Goal: Task Accomplishment & Management: Manage account settings

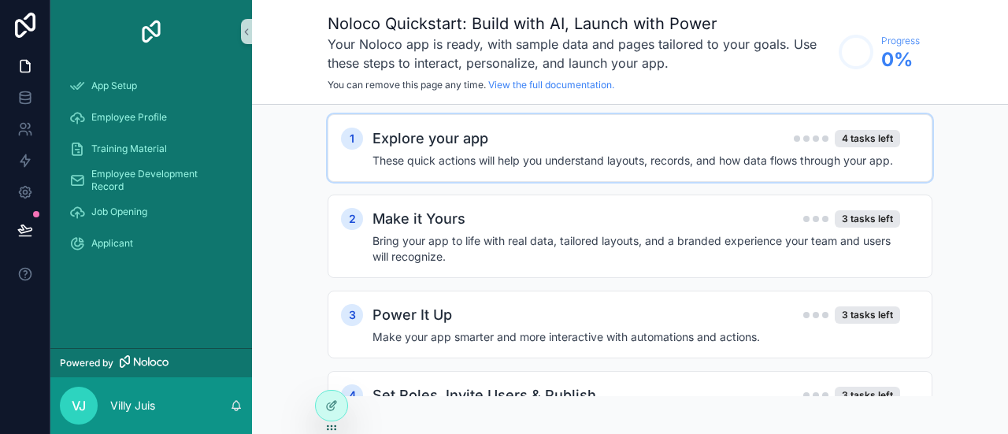
click at [676, 128] on div "Explore your app 4 tasks left" at bounding box center [637, 139] width 528 height 22
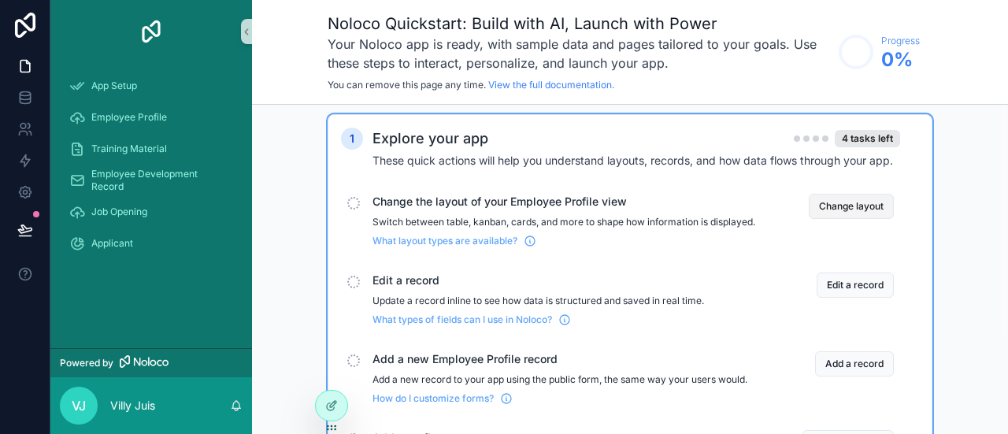
click at [809, 194] on button "Change layout" at bounding box center [851, 206] width 85 height 25
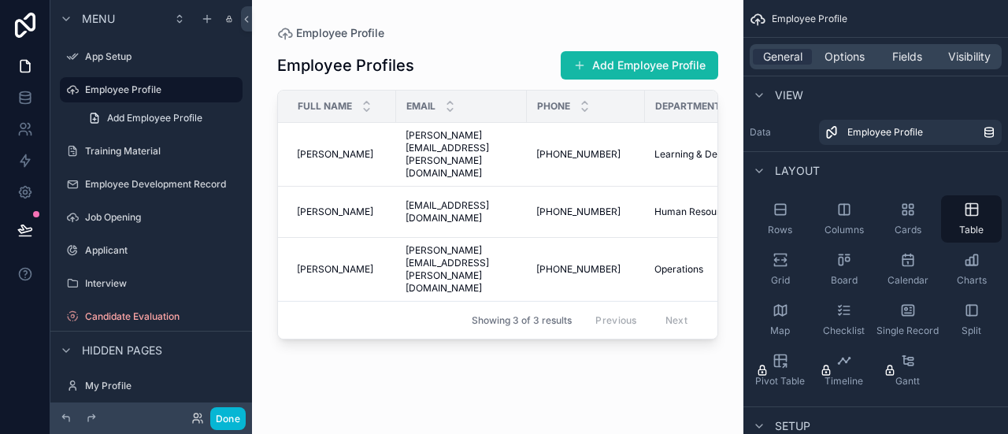
click at [542, 313] on div "scrollable content" at bounding box center [498, 207] width 492 height 415
click at [91, 47] on div "App Setup" at bounding box center [151, 56] width 132 height 19
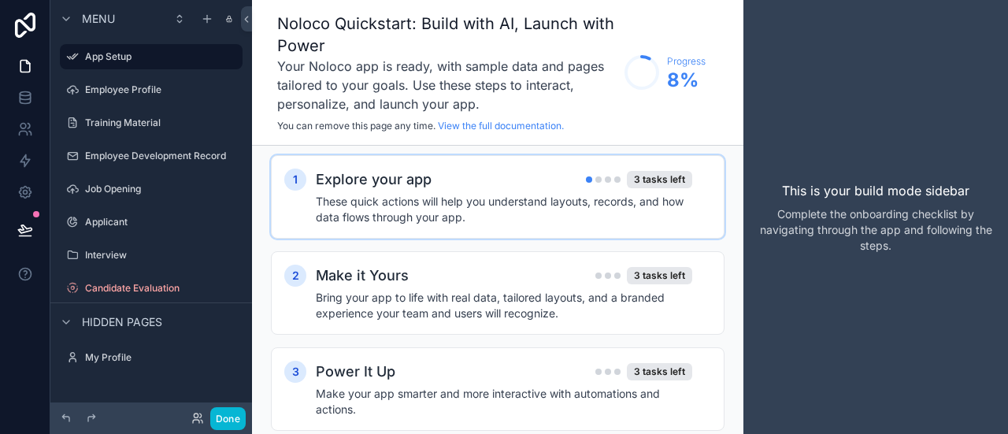
click at [558, 169] on div "Explore your app 3 tasks left" at bounding box center [504, 180] width 377 height 22
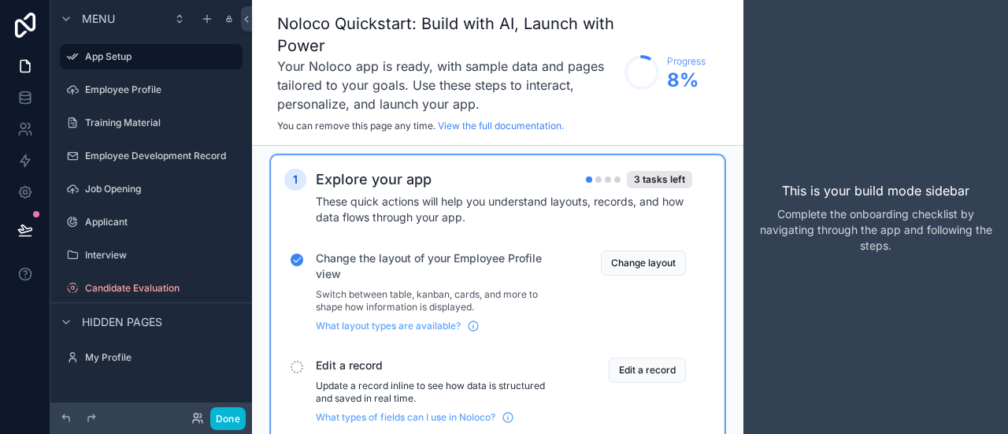
click at [348, 320] on span "What layout types are available?" at bounding box center [388, 326] width 145 height 13
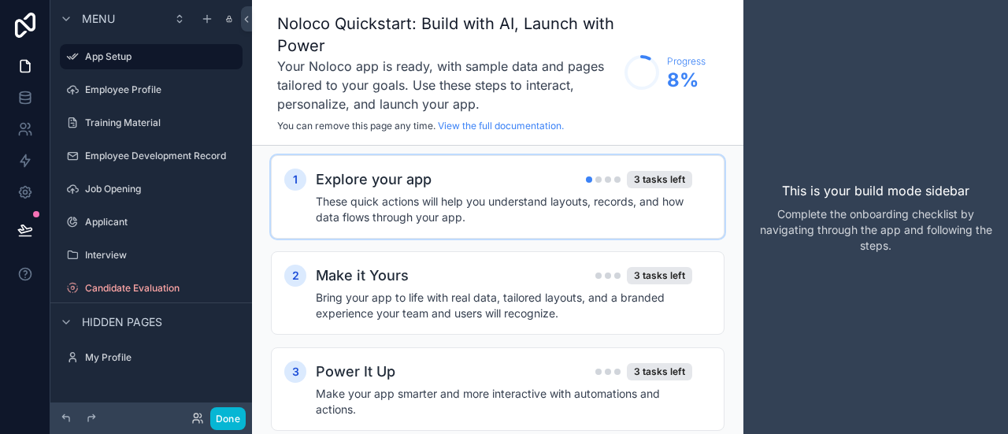
click at [443, 169] on div "Explore your app 3 tasks left" at bounding box center [504, 180] width 377 height 22
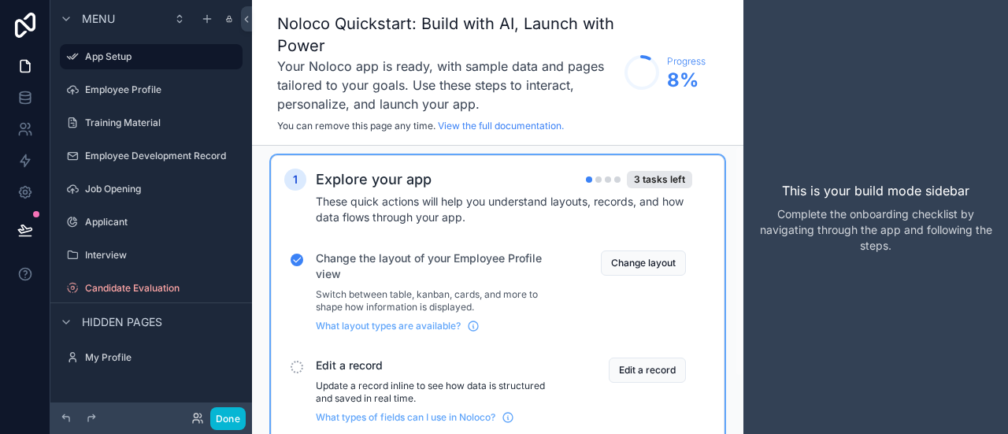
click at [492, 250] on span "Change the layout of your Employee Profile view" at bounding box center [432, 266] width 232 height 32
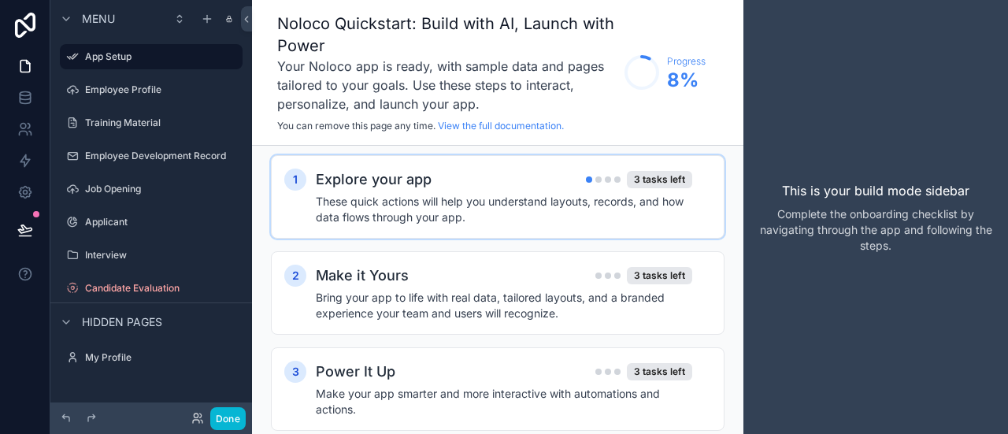
click at [551, 194] on h4 "These quick actions will help you understand layouts, records, and how data flo…" at bounding box center [504, 210] width 377 height 32
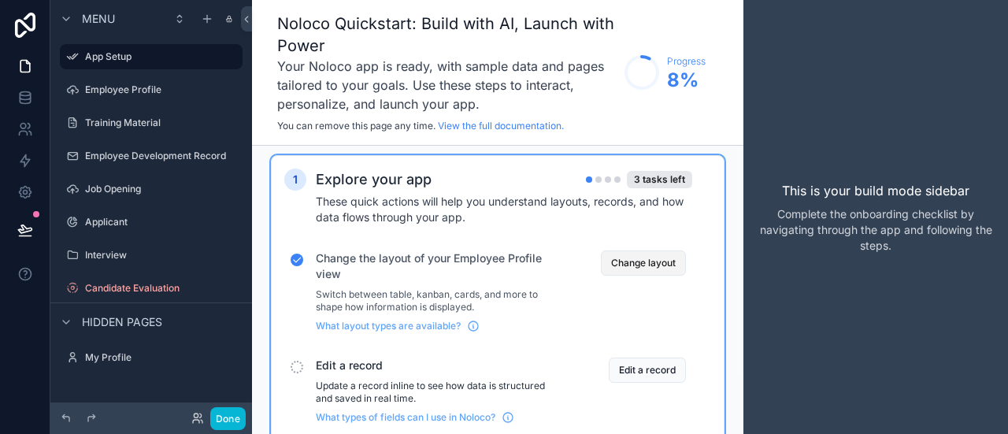
click at [686, 250] on button "Change layout" at bounding box center [643, 262] width 85 height 25
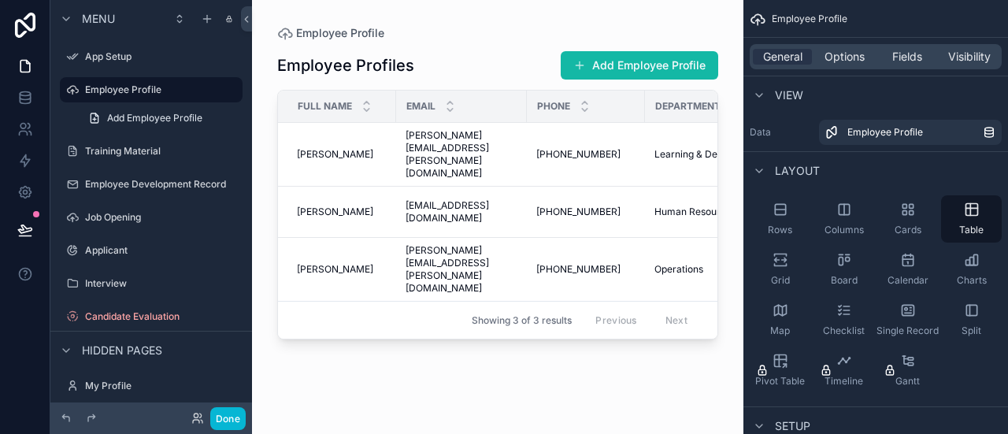
click at [803, 86] on div "View" at bounding box center [777, 95] width 54 height 19
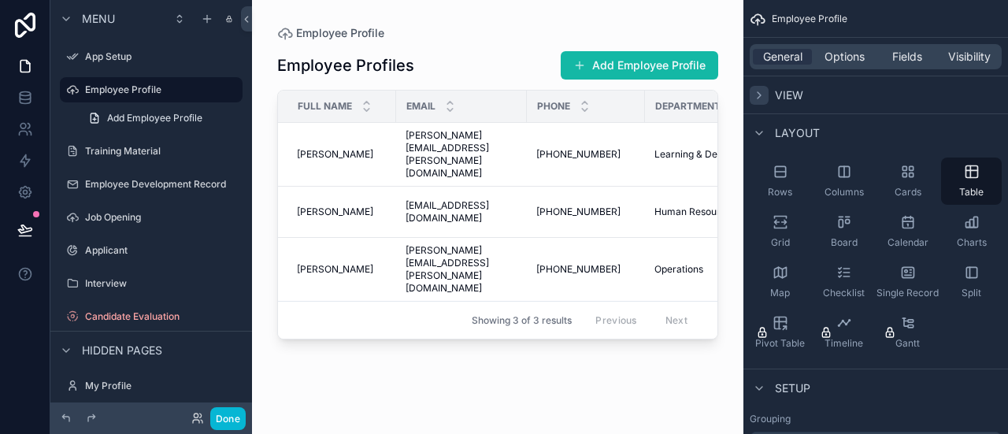
click at [766, 89] on icon "scrollable content" at bounding box center [759, 95] width 13 height 13
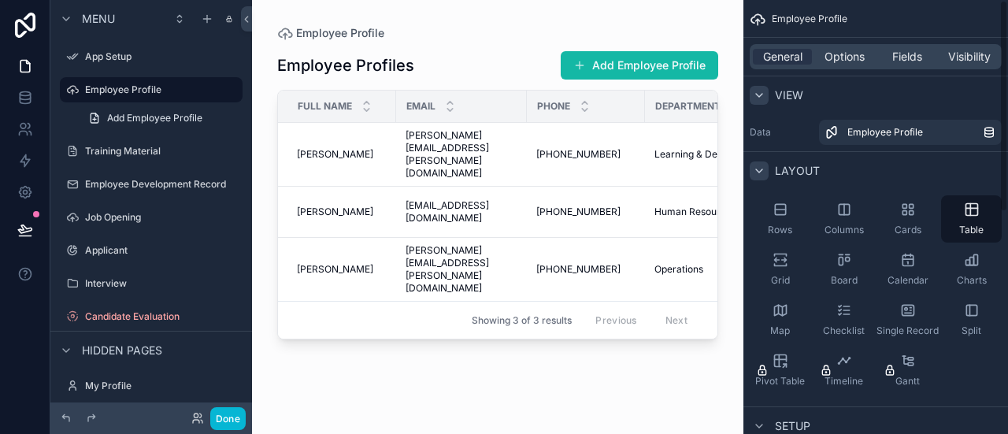
click at [766, 165] on icon "scrollable content" at bounding box center [759, 171] width 13 height 13
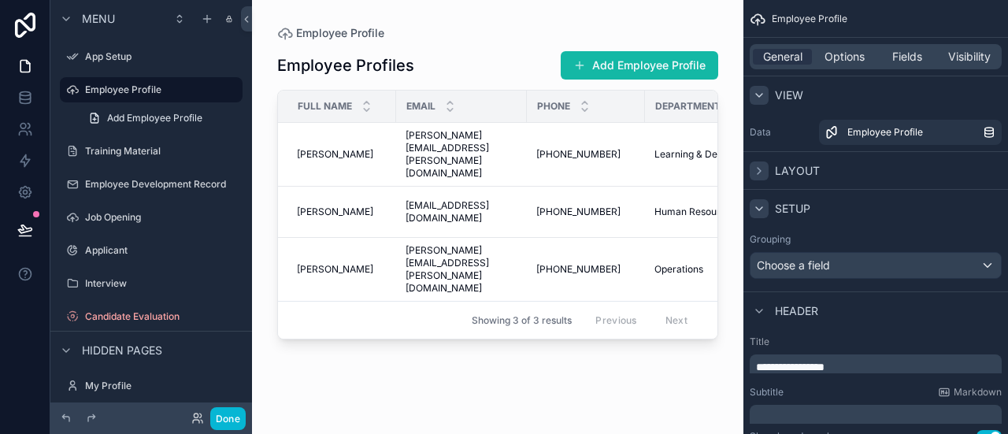
click at [766, 202] on icon "scrollable content" at bounding box center [759, 208] width 13 height 13
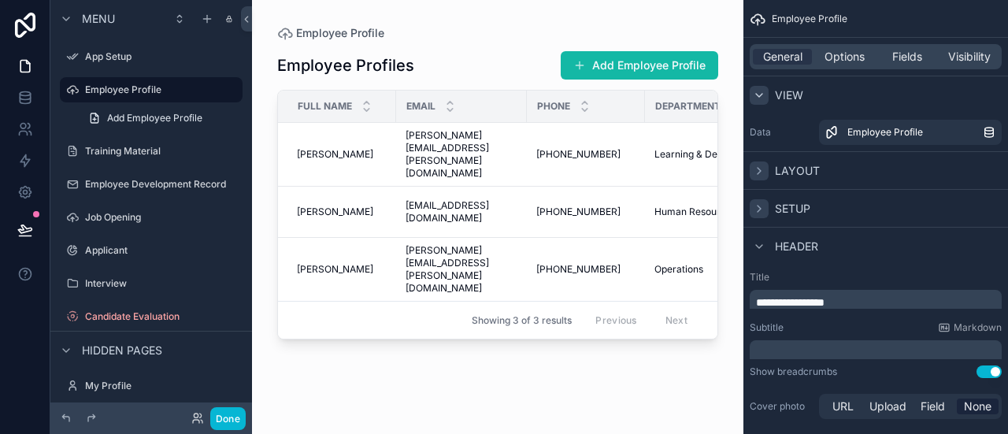
click at [769, 199] on div "scrollable content" at bounding box center [759, 208] width 19 height 19
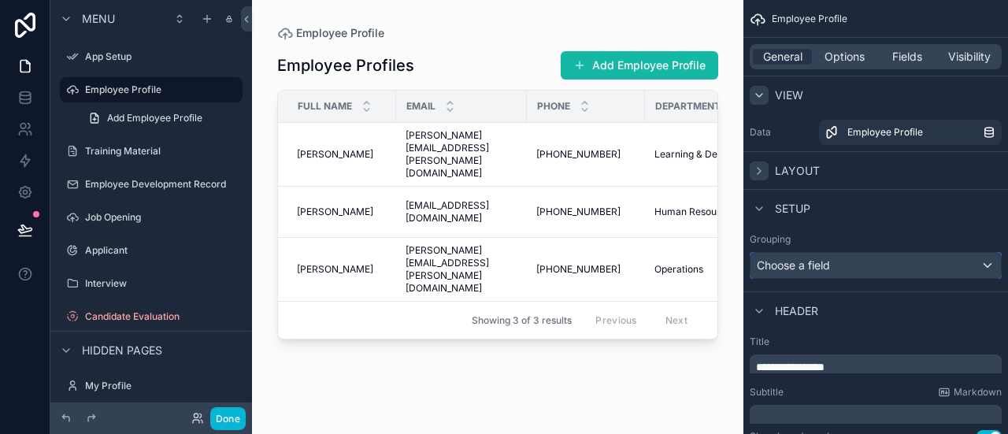
click at [830, 258] on span "Choose a field" at bounding box center [793, 264] width 73 height 13
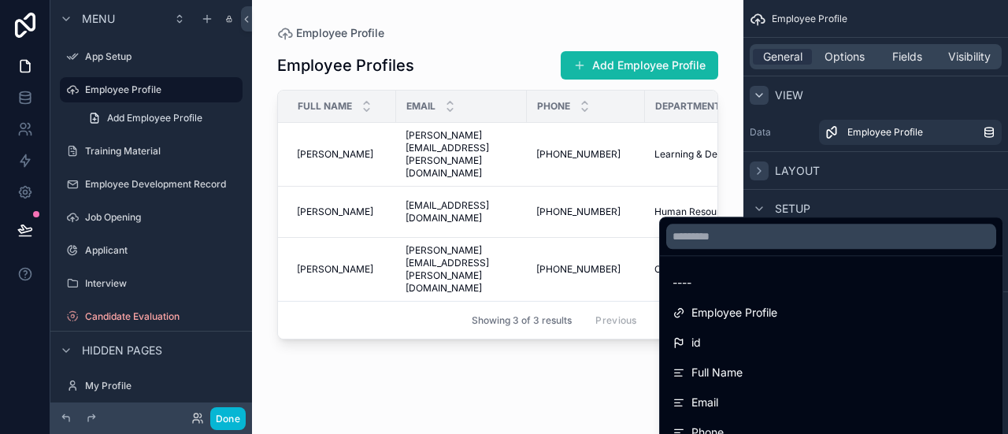
click at [866, 200] on div "scrollable content" at bounding box center [504, 217] width 1008 height 434
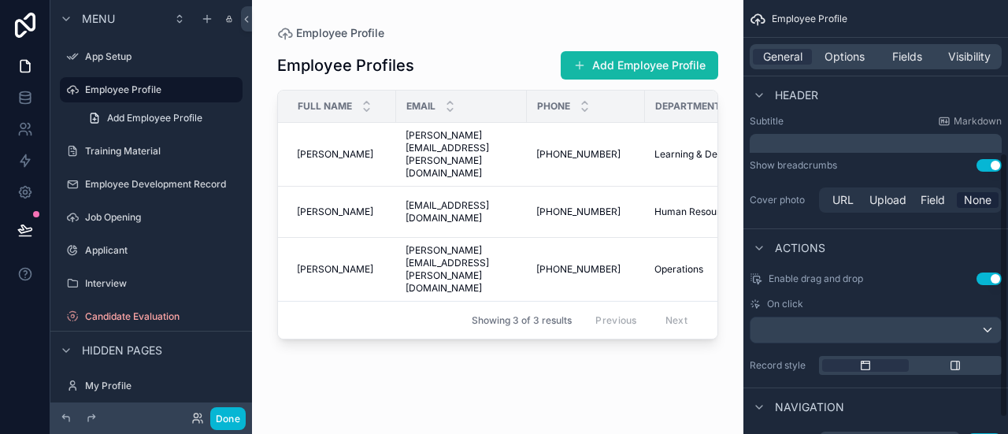
scroll to position [276, 0]
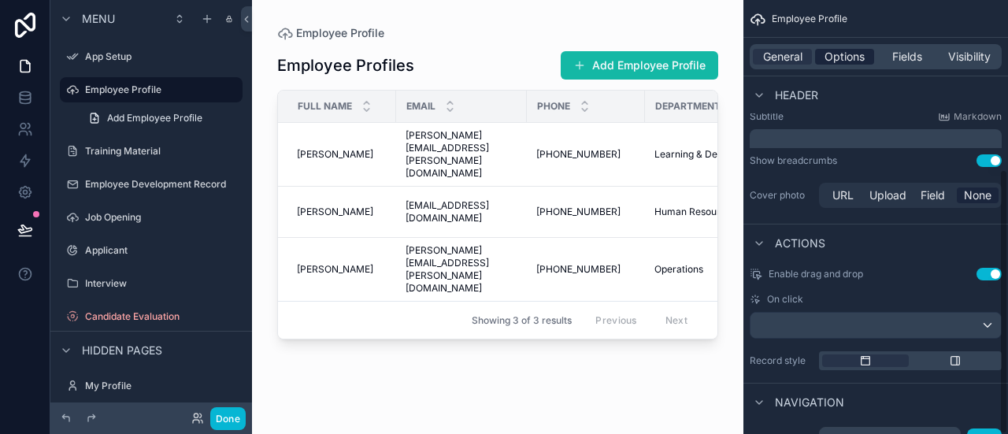
click at [865, 49] on span "Options" at bounding box center [845, 57] width 40 height 16
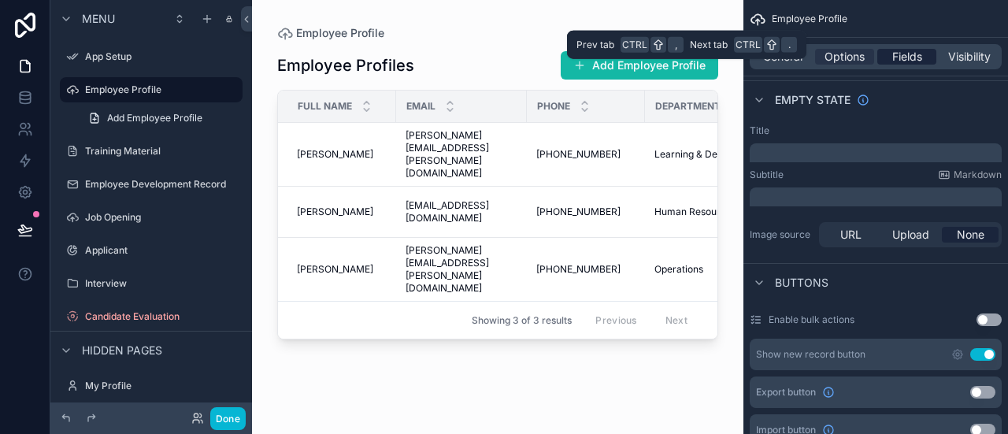
click at [922, 49] on span "Fields" at bounding box center [907, 57] width 30 height 16
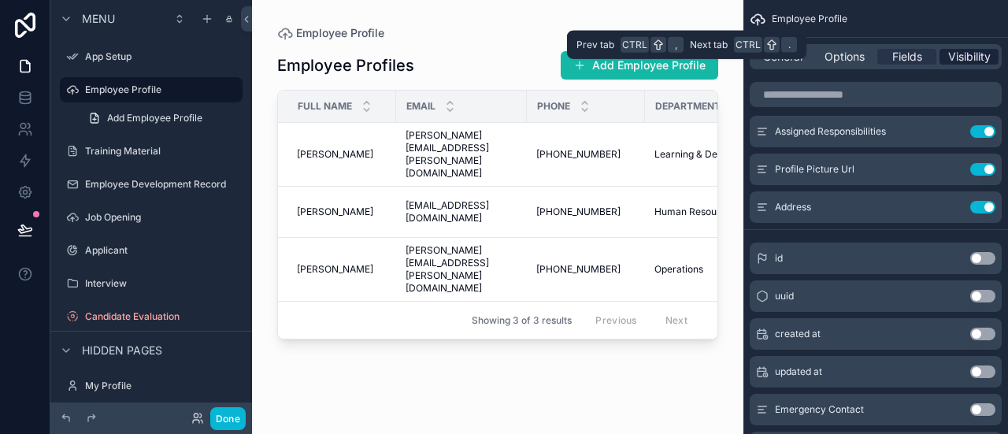
click at [967, 49] on span "Visibility" at bounding box center [969, 57] width 43 height 16
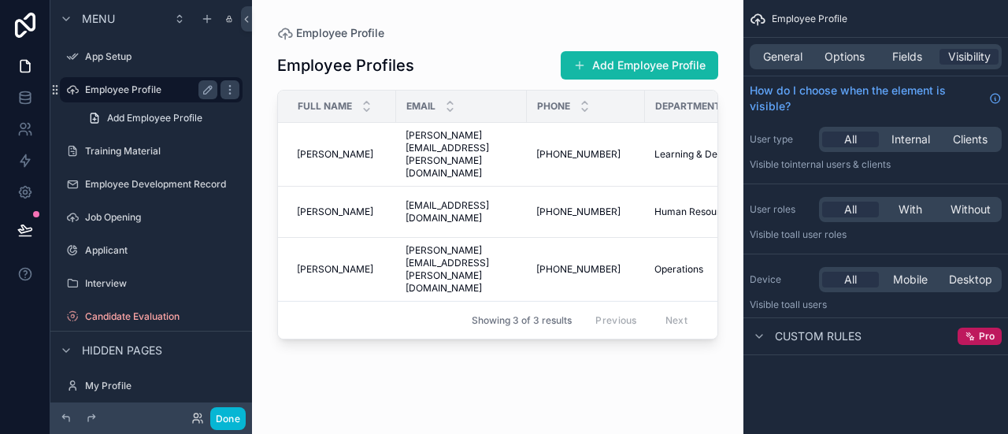
click at [118, 83] on label "Employee Profile" at bounding box center [148, 89] width 126 height 13
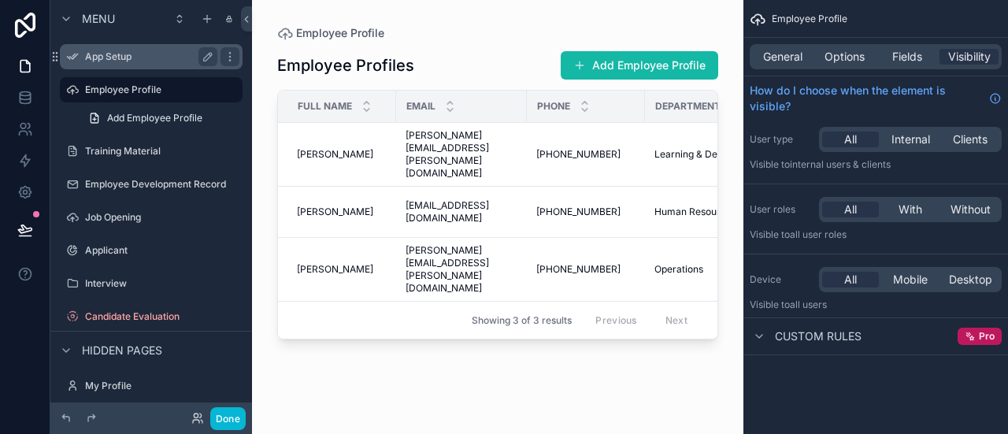
click at [99, 50] on label "App Setup" at bounding box center [148, 56] width 126 height 13
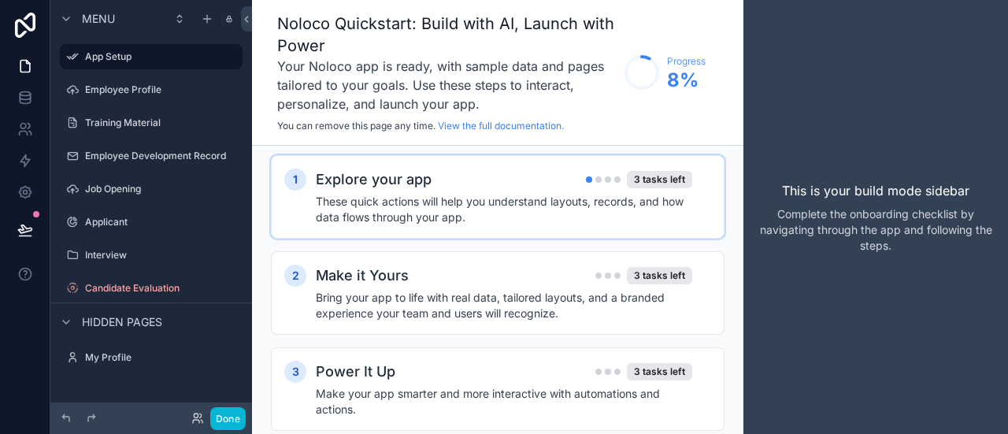
click at [621, 176] on div "scrollable content" at bounding box center [603, 179] width 35 height 6
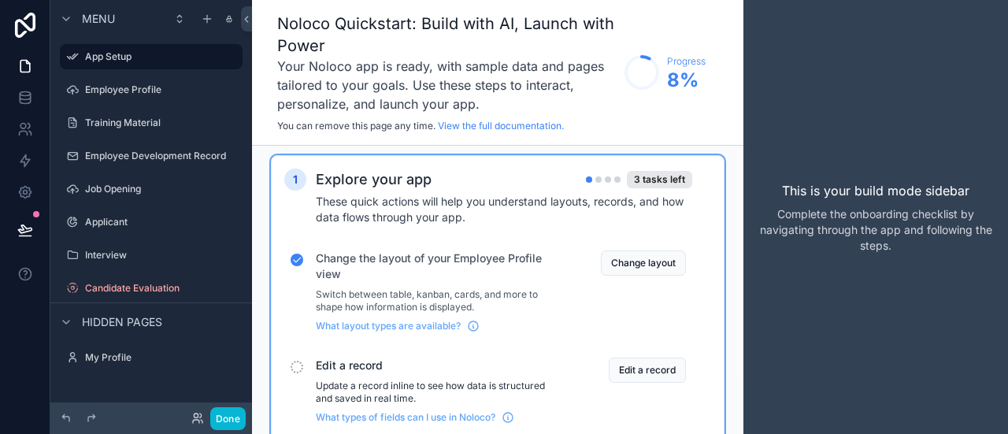
click at [692, 351] on div "Edit a record Update a record inline to see how data is structured and saved in…" at bounding box center [497, 390] width 427 height 79
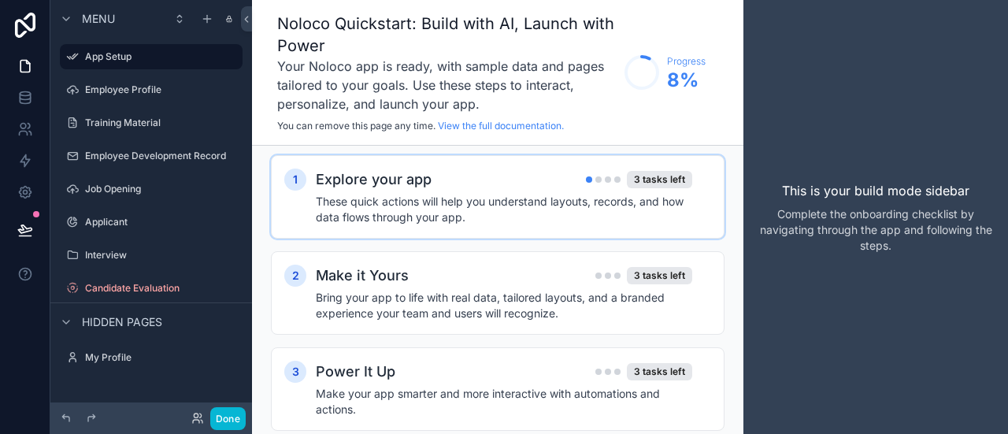
click at [616, 155] on div "1 Explore your app 3 tasks left These quick actions will help you understand la…" at bounding box center [498, 196] width 454 height 83
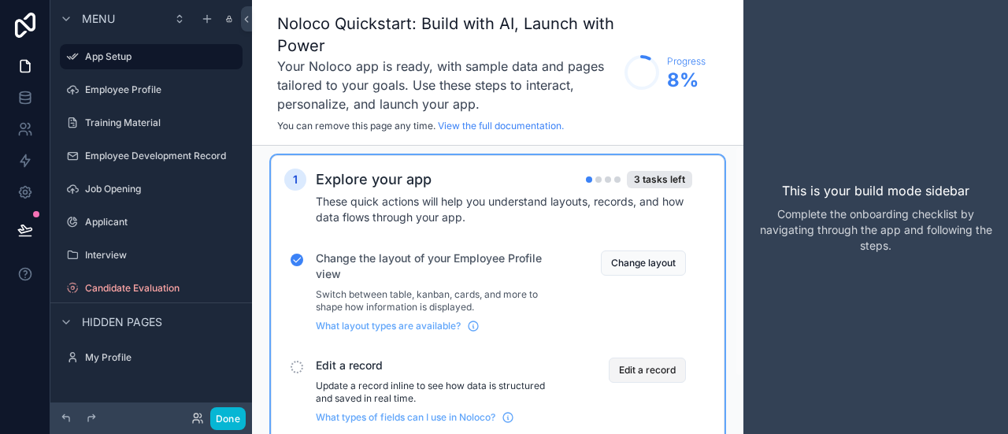
click at [680, 358] on button "Edit a record" at bounding box center [647, 370] width 77 height 25
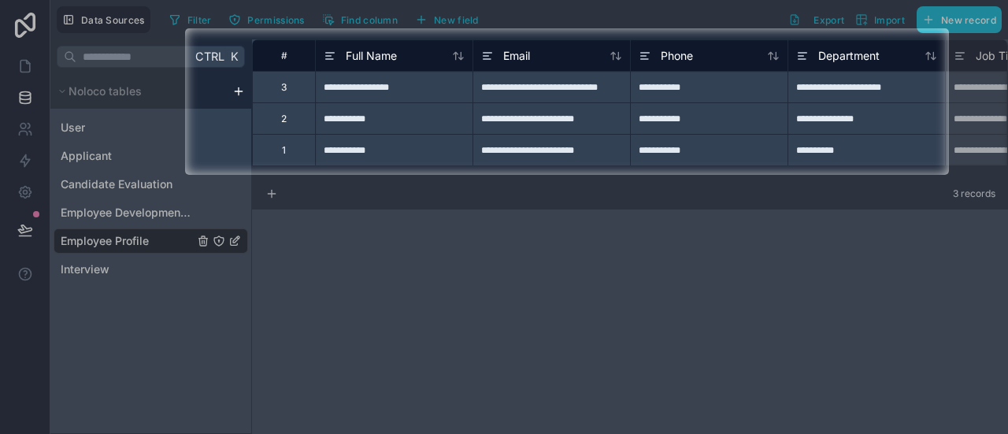
click at [178, 184] on div at bounding box center [504, 304] width 1008 height 259
click at [175, 184] on div at bounding box center [504, 304] width 1008 height 259
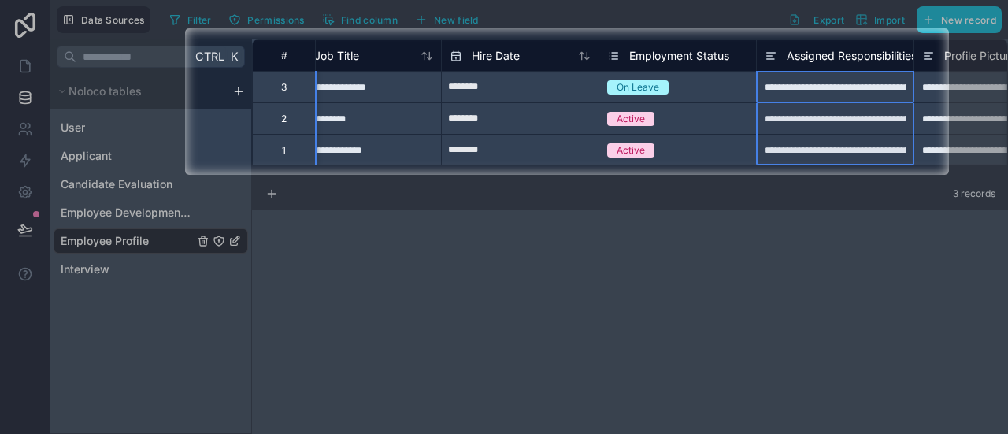
click at [788, 48] on span "Assigned Responsibilities" at bounding box center [852, 56] width 130 height 16
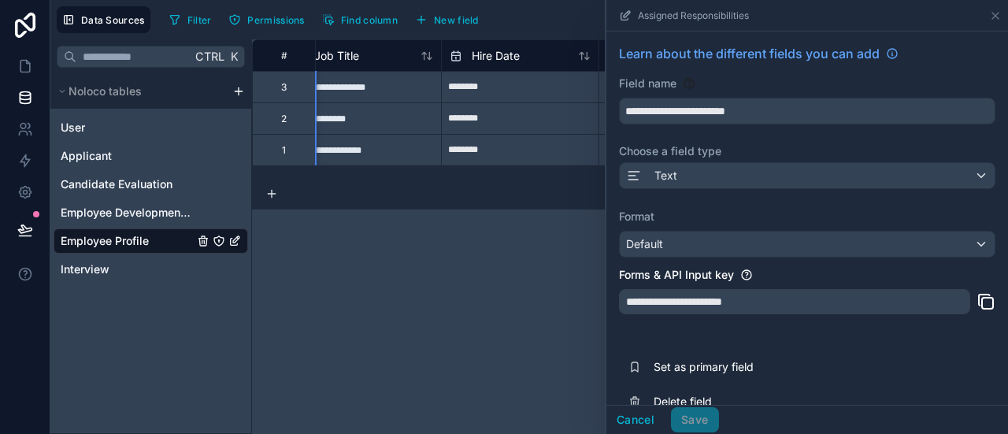
click at [562, 205] on div "**********" at bounding box center [630, 236] width 756 height 395
click at [855, 44] on span "Learn about the different fields you can add" at bounding box center [749, 53] width 261 height 19
click at [77, 120] on link "User" at bounding box center [127, 128] width 133 height 16
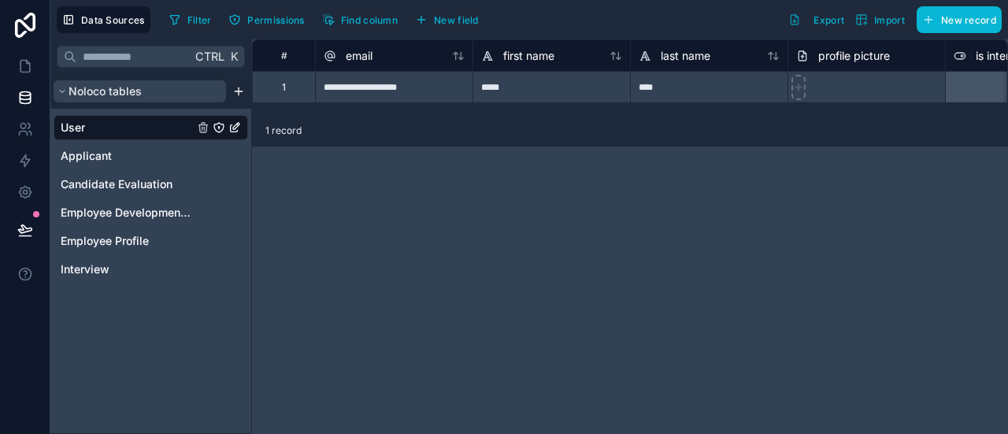
click at [69, 83] on span "Noloco tables" at bounding box center [105, 91] width 73 height 16
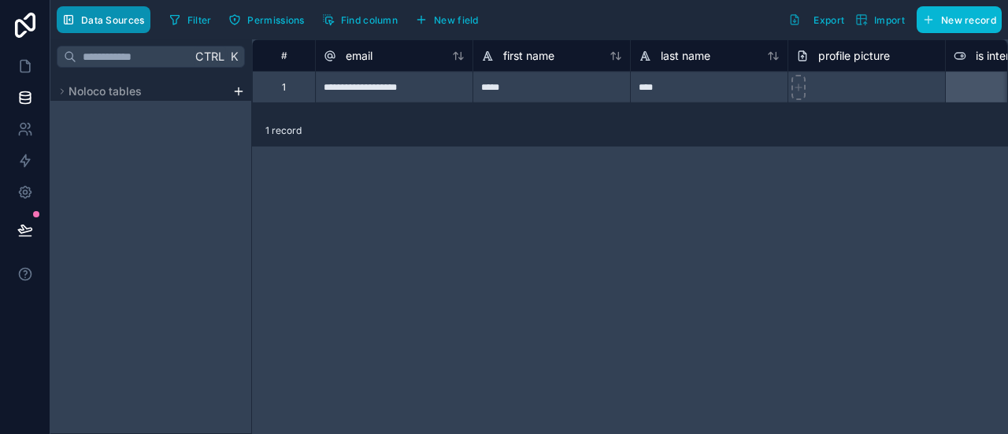
click at [87, 16] on span "Data Sources" at bounding box center [113, 20] width 64 height 12
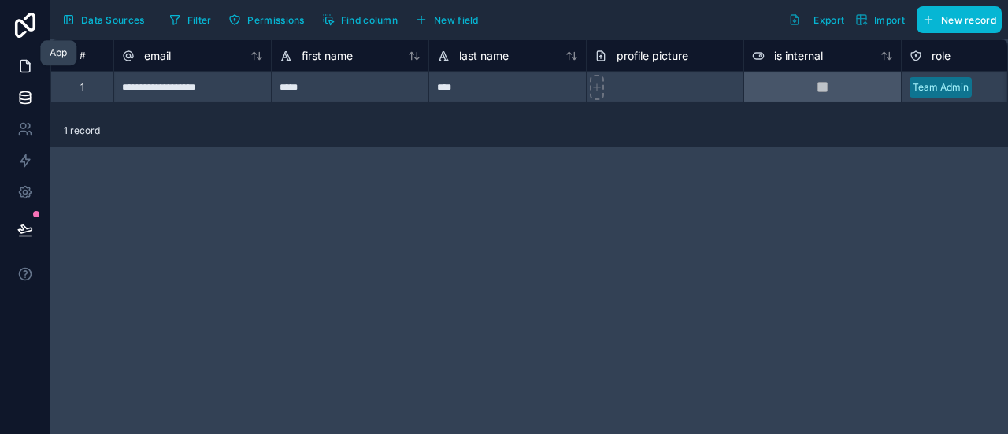
click at [17, 58] on icon at bounding box center [25, 66] width 16 height 16
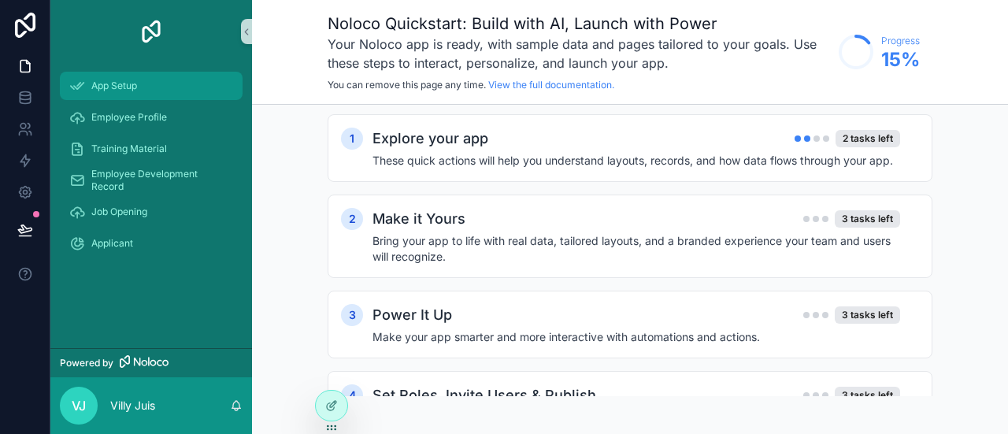
click at [110, 73] on div "App Setup" at bounding box center [151, 85] width 164 height 25
click at [663, 128] on div "Explore your app 2 tasks left" at bounding box center [637, 139] width 528 height 22
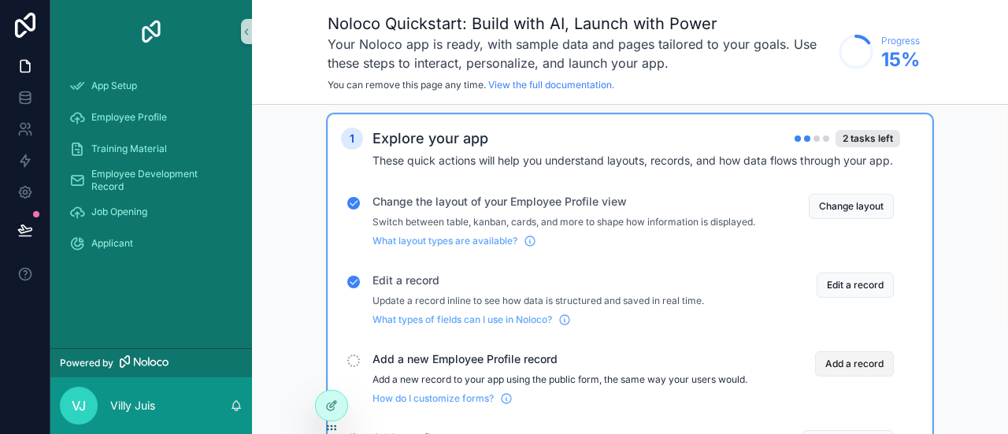
click at [815, 351] on button "Add a record" at bounding box center [854, 363] width 79 height 25
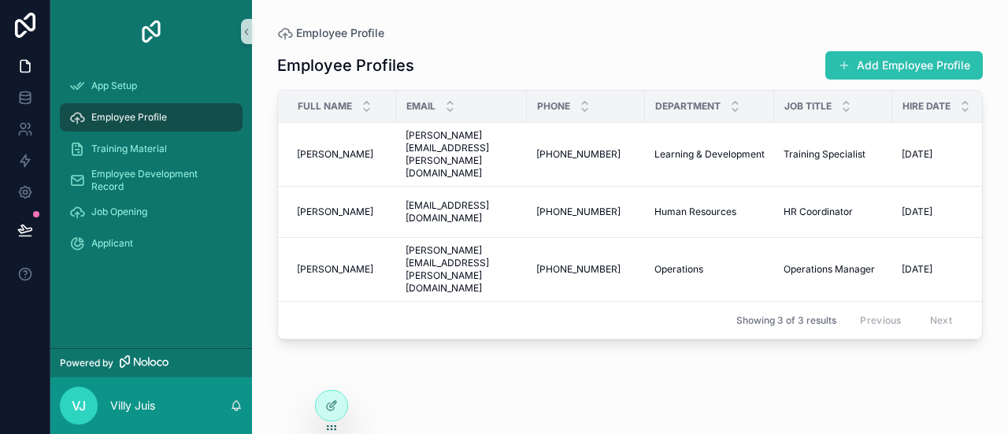
click at [911, 51] on button "Add Employee Profile" at bounding box center [905, 65] width 158 height 28
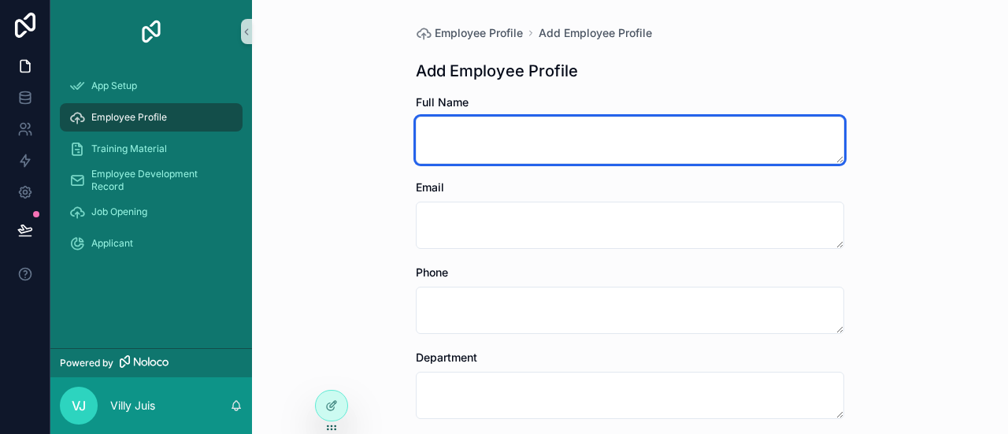
click at [540, 117] on textarea "scrollable content" at bounding box center [630, 140] width 429 height 47
type textarea "*****"
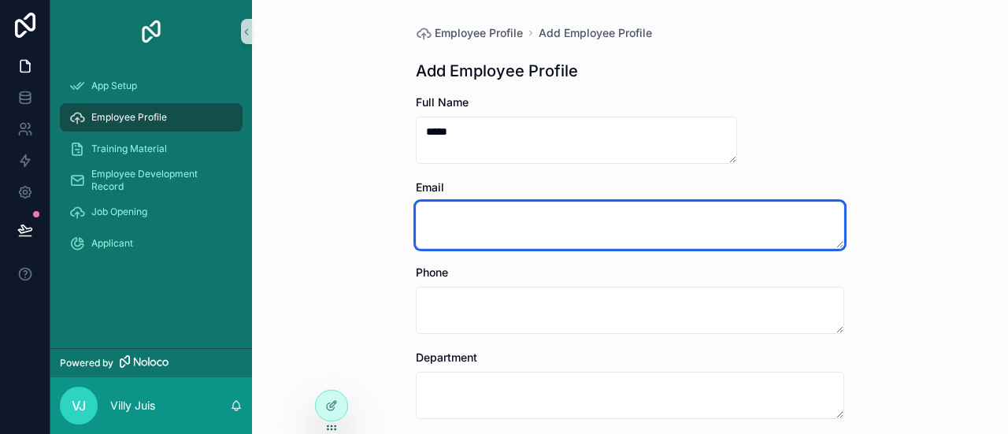
click at [644, 202] on textarea "scrollable content" at bounding box center [630, 225] width 429 height 47
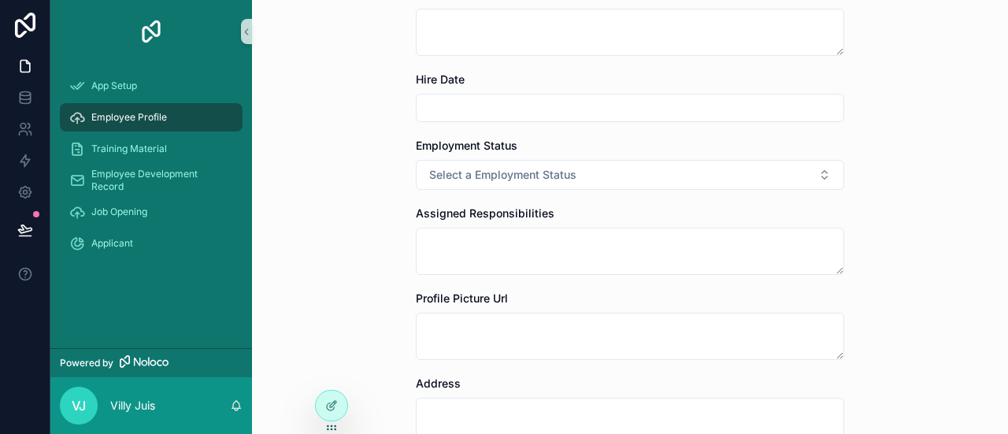
scroll to position [450, 0]
type textarea "**********"
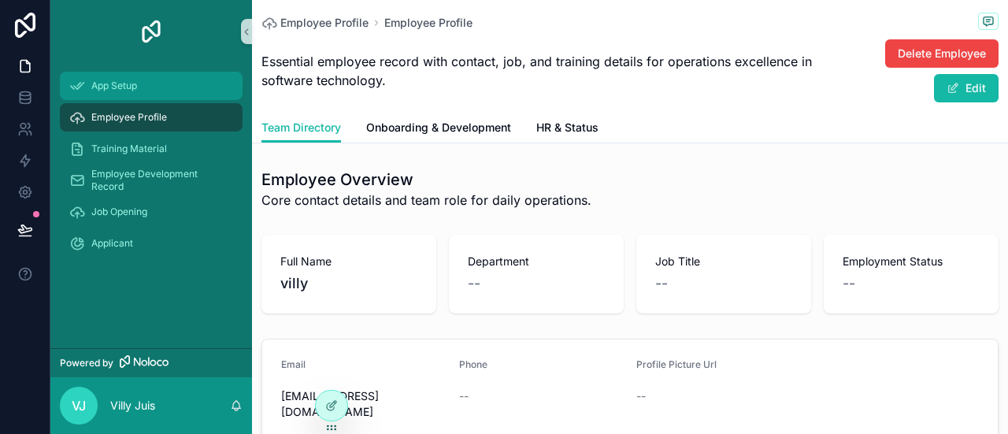
click at [98, 80] on span "App Setup" at bounding box center [114, 86] width 46 height 13
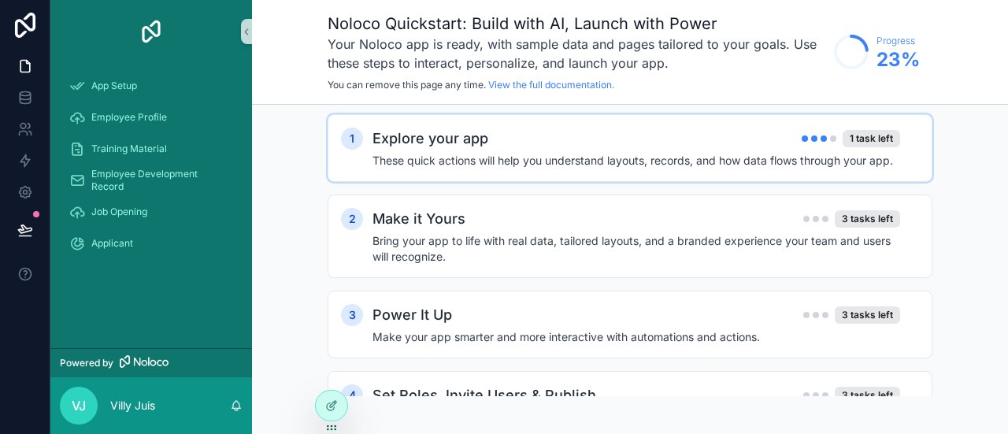
click at [646, 128] on div "Explore your app 1 task left" at bounding box center [637, 139] width 528 height 22
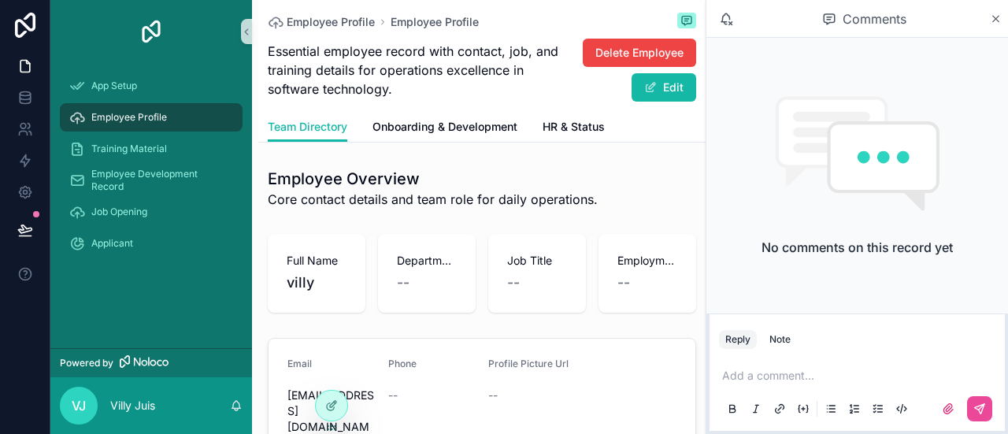
click at [896, 364] on div "Add a comment..." at bounding box center [857, 391] width 276 height 66
click at [880, 374] on p "scrollable content" at bounding box center [860, 376] width 276 height 16
click at [981, 406] on icon "scrollable content" at bounding box center [979, 408] width 9 height 9
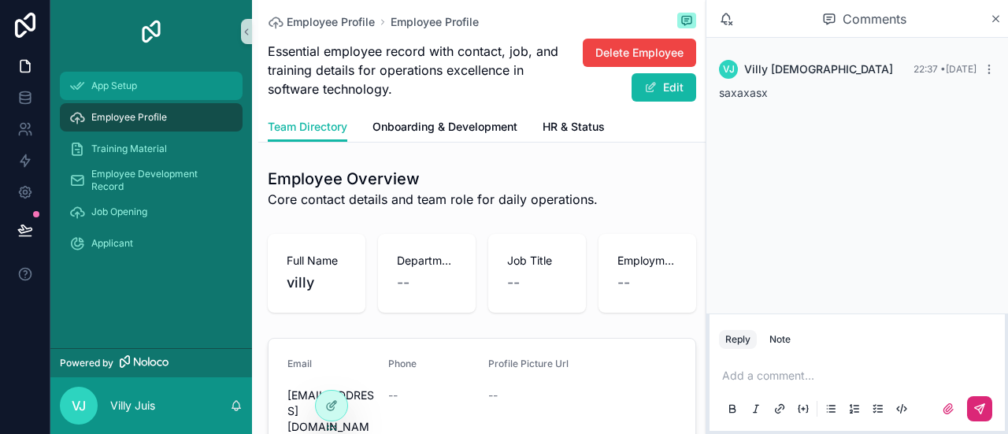
click at [98, 73] on div "App Setup" at bounding box center [151, 85] width 164 height 25
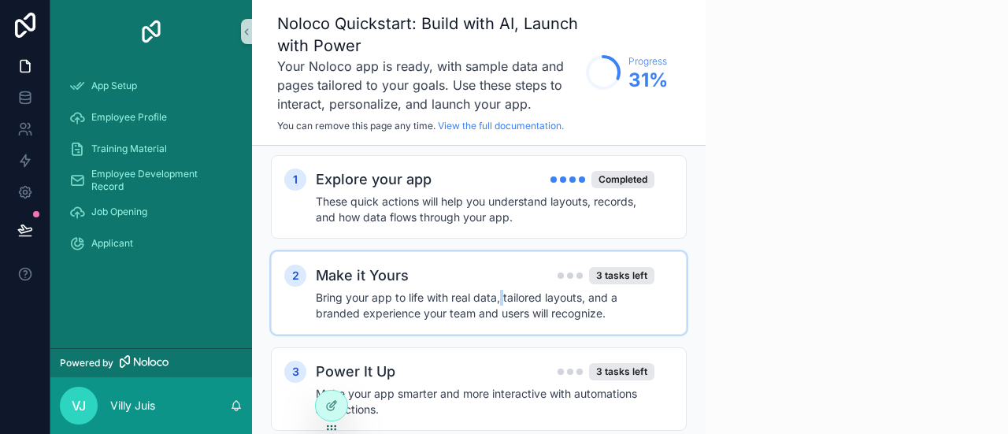
click at [432, 290] on h4 "Bring your app to life with real data, tailored layouts, and a branded experien…" at bounding box center [485, 306] width 339 height 32
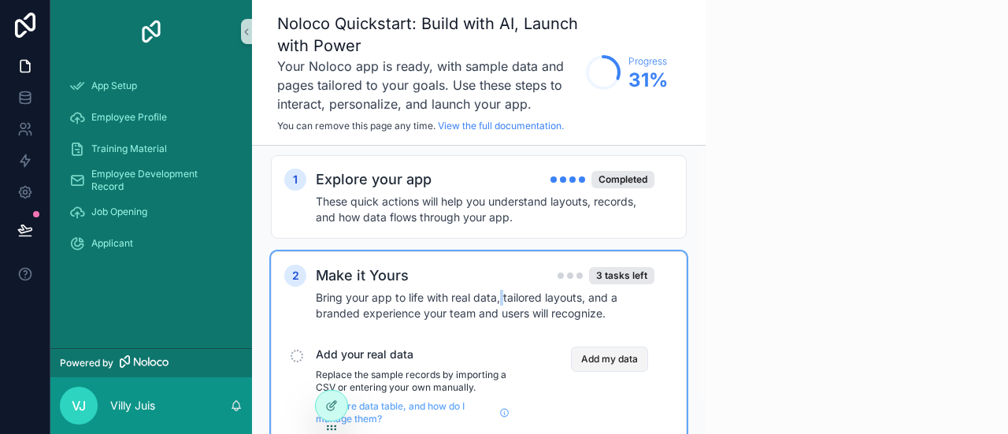
click at [644, 347] on button "Add my data" at bounding box center [609, 359] width 77 height 25
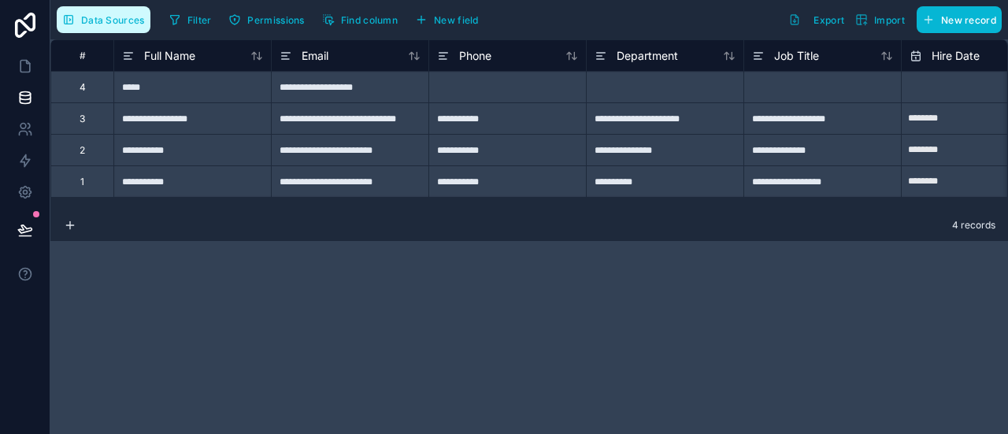
click at [81, 15] on span "Data Sources" at bounding box center [113, 20] width 64 height 12
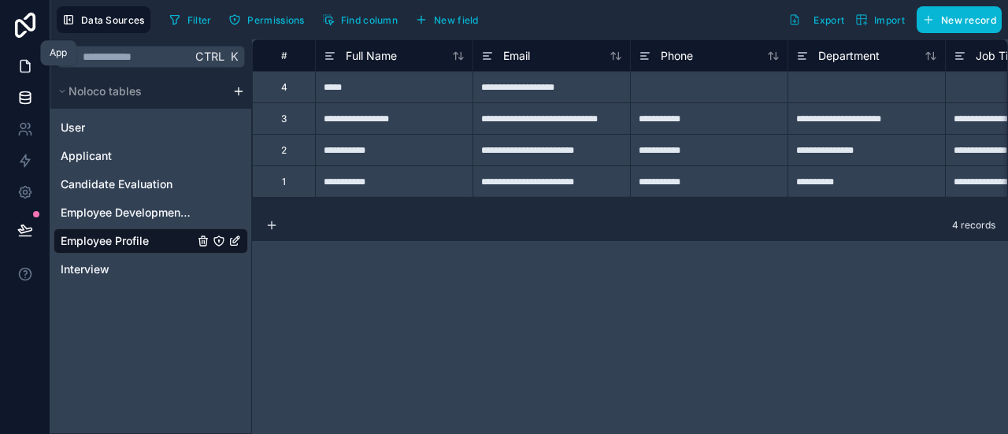
click at [5, 50] on link at bounding box center [25, 66] width 50 height 32
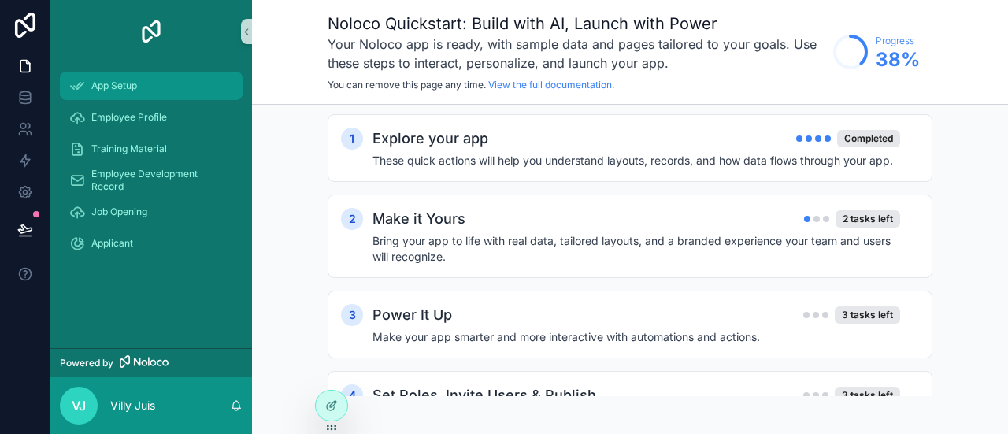
click at [129, 73] on div "App Setup" at bounding box center [151, 85] width 164 height 25
click at [738, 233] on h4 "Bring your app to life with real data, tailored layouts, and a branded experien…" at bounding box center [637, 249] width 528 height 32
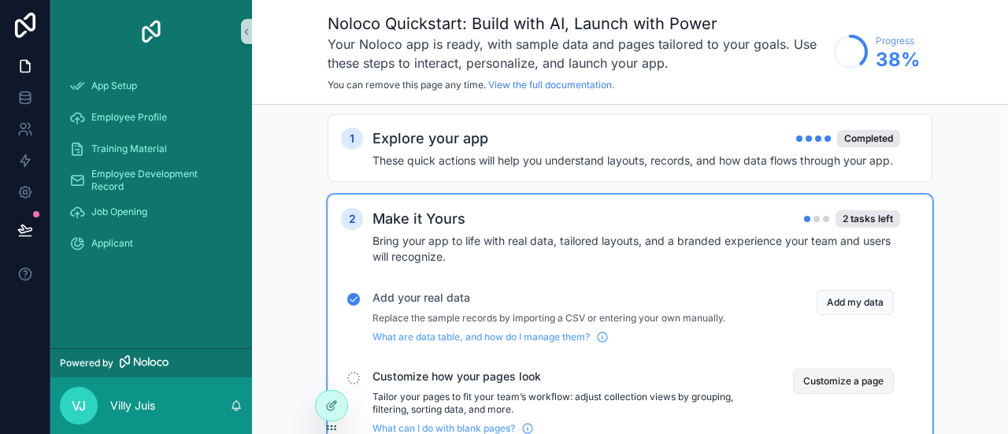
click at [793, 369] on button "Customize a page" at bounding box center [843, 381] width 101 height 25
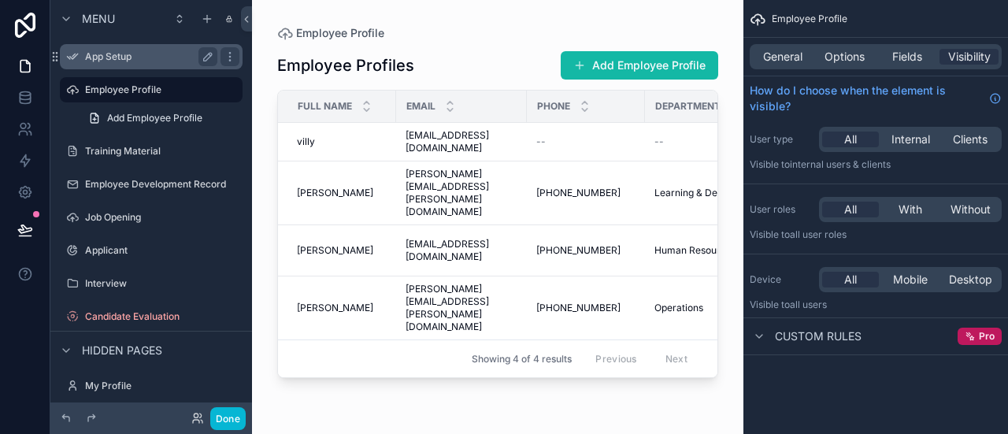
click at [85, 47] on div "App Setup" at bounding box center [151, 56] width 132 height 19
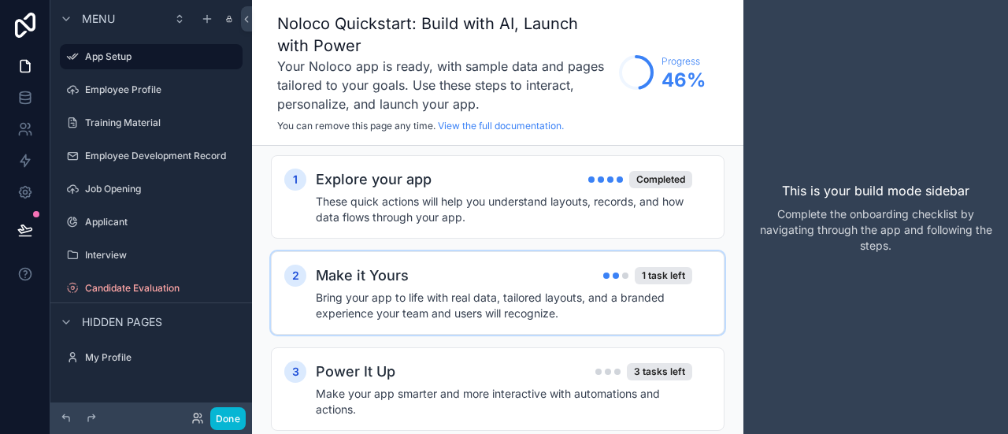
click at [606, 290] on h4 "Bring your app to life with real data, tailored layouts, and a branded experien…" at bounding box center [504, 306] width 377 height 32
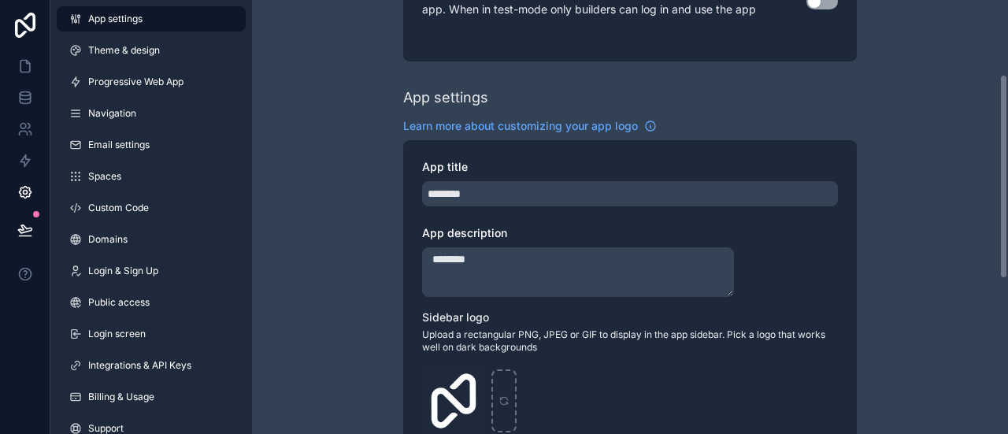
scroll to position [158, 0]
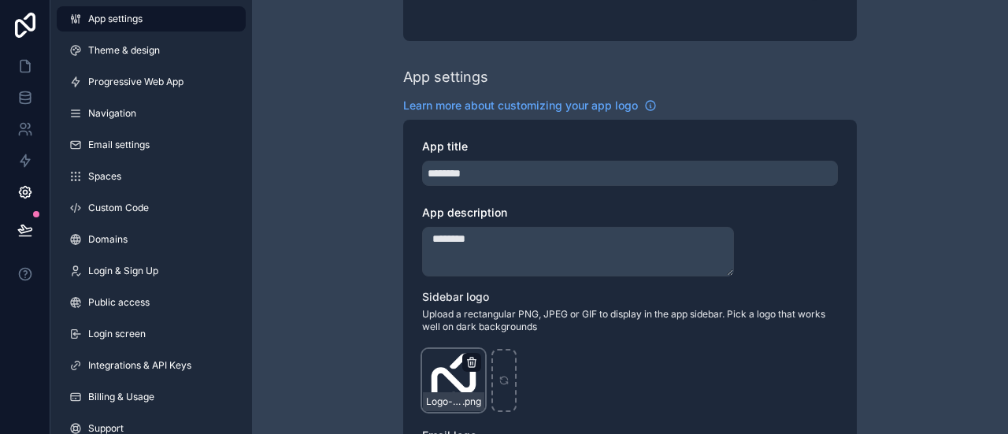
click at [475, 359] on icon "scrollable content" at bounding box center [471, 362] width 7 height 7
click at [499, 375] on icon "scrollable content" at bounding box center [504, 380] width 11 height 11
type input "**********"
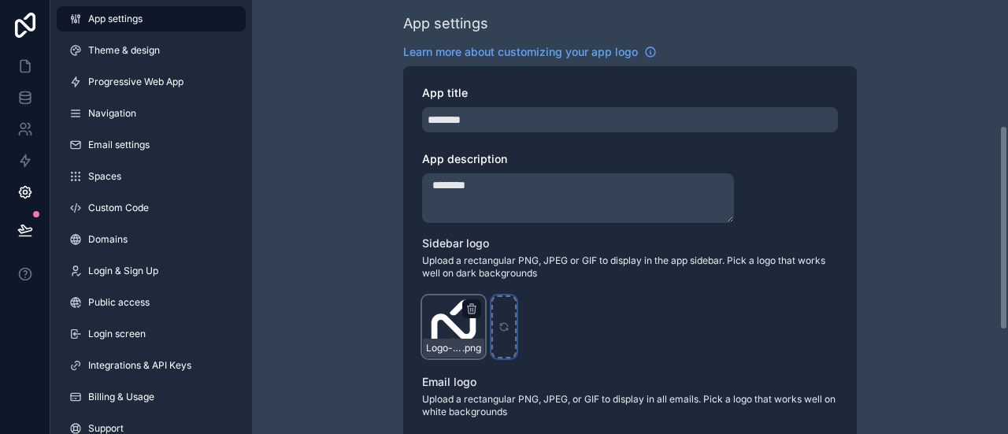
scroll to position [315, 0]
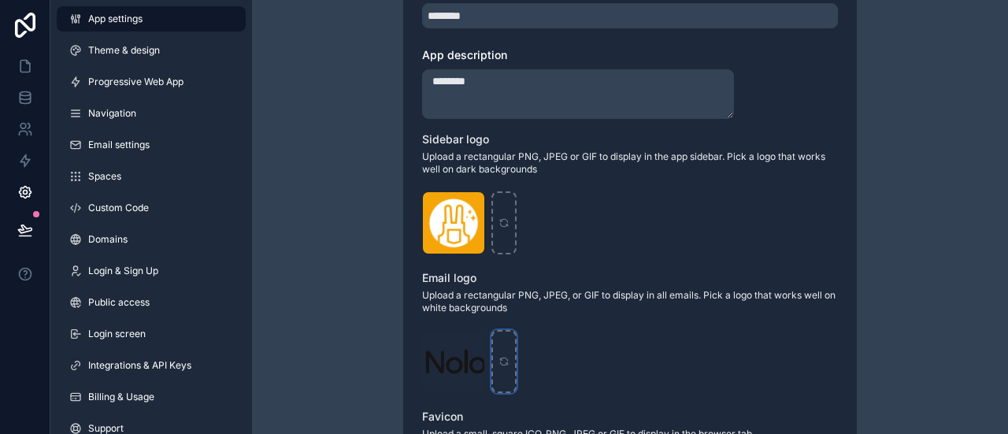
click at [502, 358] on icon "scrollable content" at bounding box center [503, 359] width 7 height 3
type input "**********"
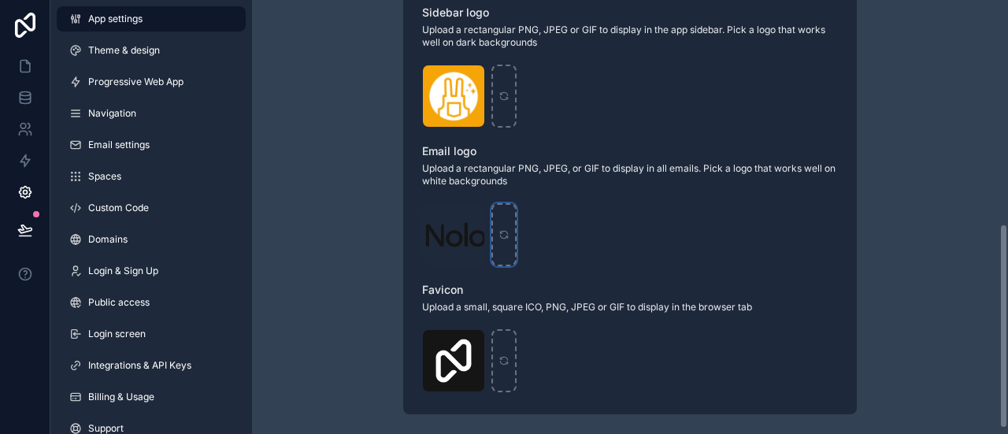
scroll to position [473, 0]
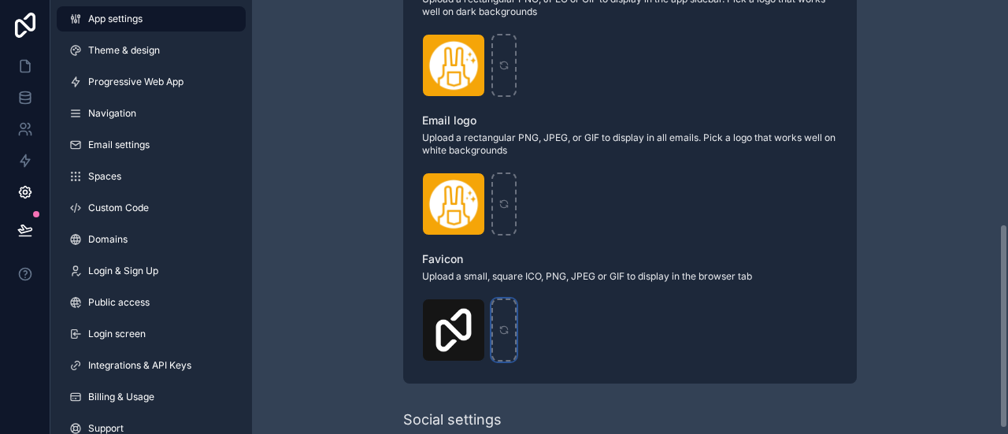
click at [509, 325] on icon "scrollable content" at bounding box center [504, 330] width 11 height 11
type input "**********"
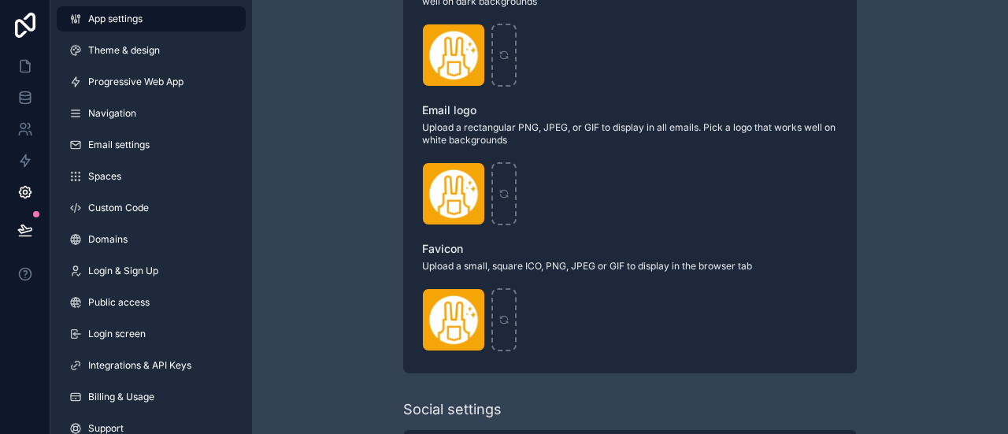
type input "**********"
click at [138, 38] on link "Theme & design" at bounding box center [151, 50] width 189 height 25
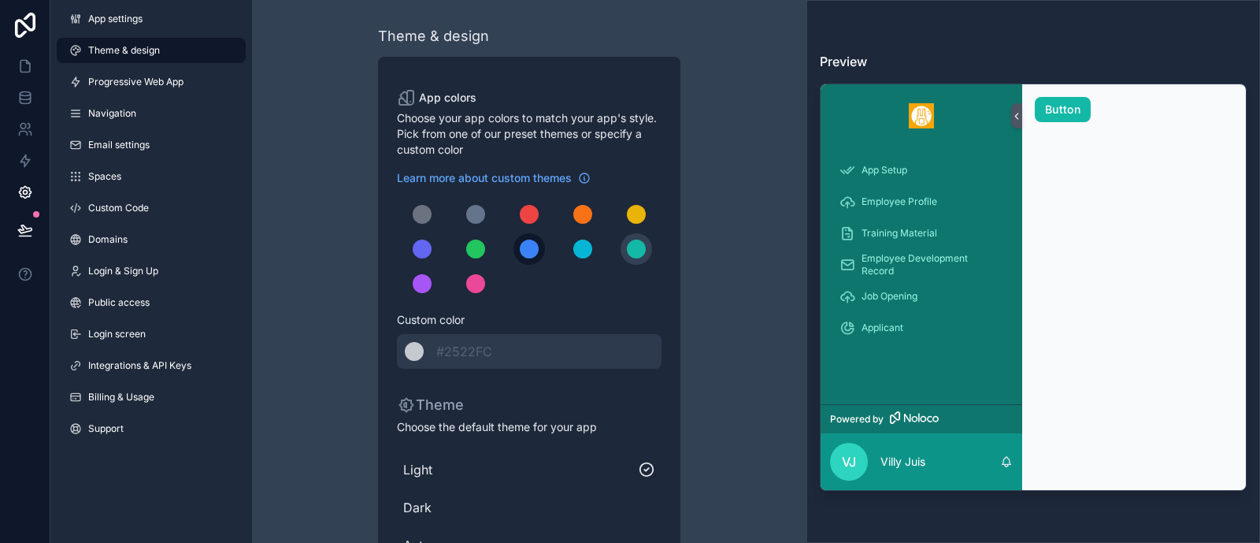
drag, startPoint x: 747, startPoint y: 0, endPoint x: 556, endPoint y: 193, distance: 271.3
click at [539, 239] on div "scrollable content" at bounding box center [529, 248] width 19 height 19
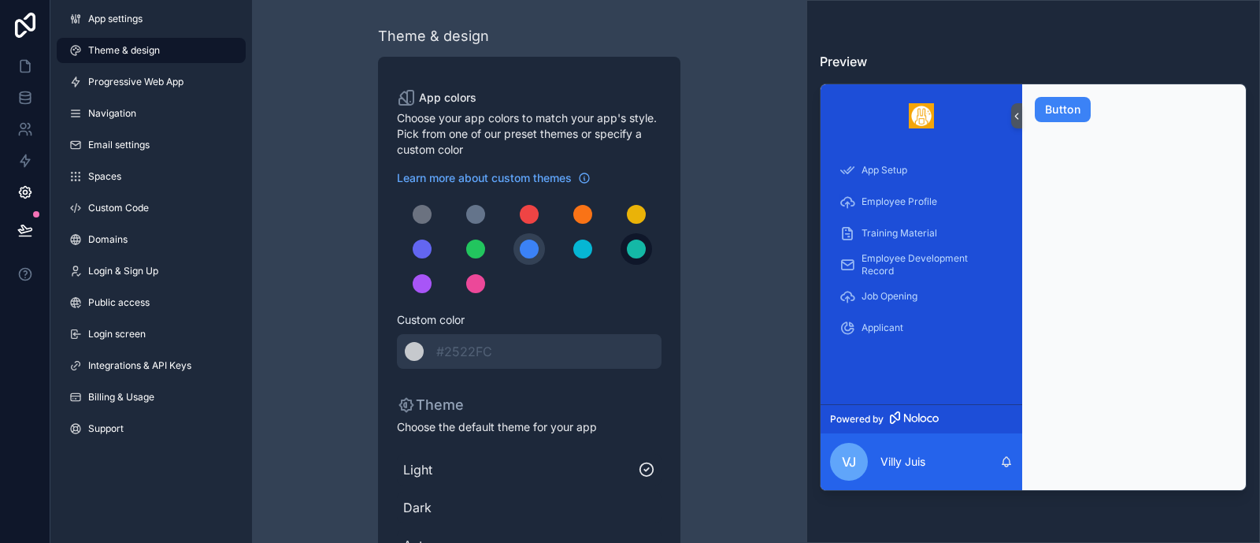
click at [636, 239] on div "scrollable content" at bounding box center [636, 248] width 19 height 19
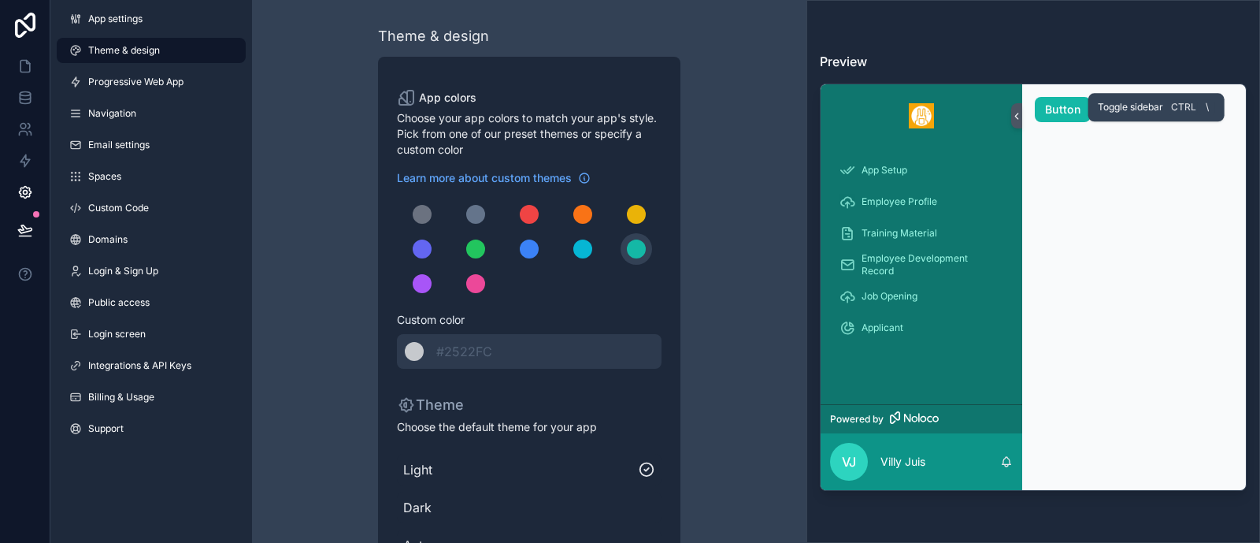
click at [1007, 110] on icon at bounding box center [1016, 116] width 11 height 12
click at [1007, 97] on button "Button" at bounding box center [1063, 109] width 56 height 25
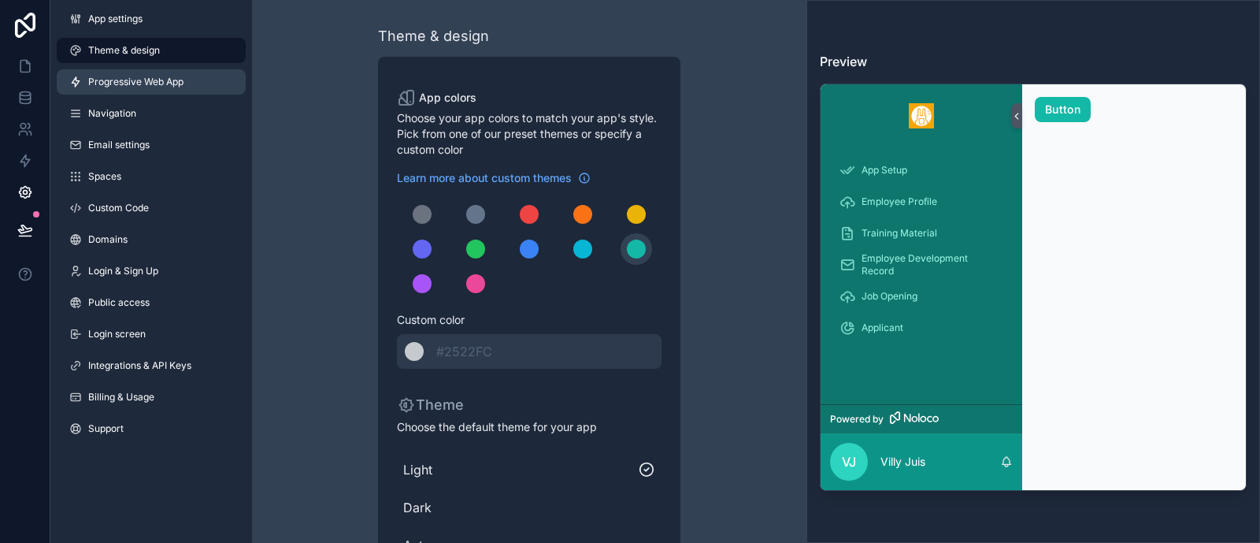
click at [108, 76] on span "Progressive Web App" at bounding box center [135, 82] width 95 height 13
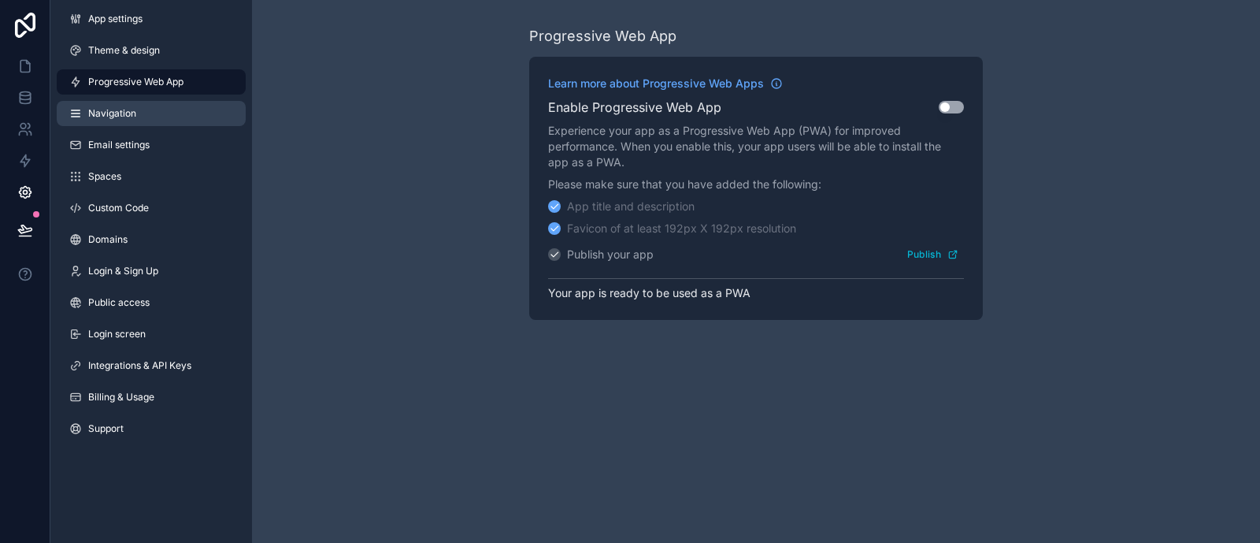
click at [107, 101] on link "Navigation" at bounding box center [151, 113] width 189 height 25
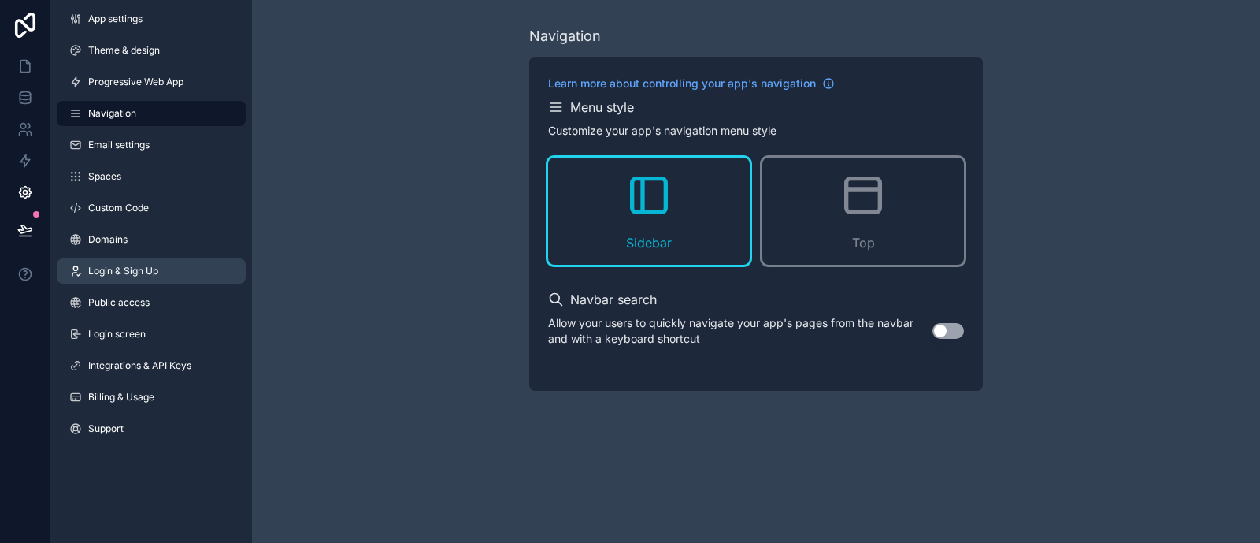
click at [136, 258] on link "Login & Sign Up" at bounding box center [151, 270] width 189 height 25
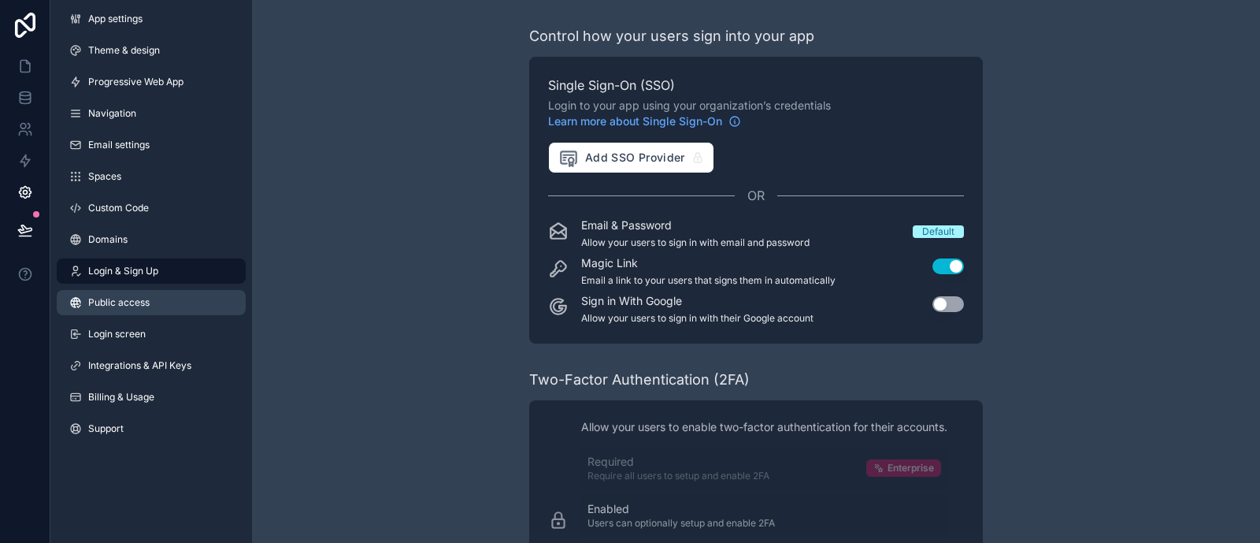
click at [124, 290] on link "Public access" at bounding box center [151, 302] width 189 height 25
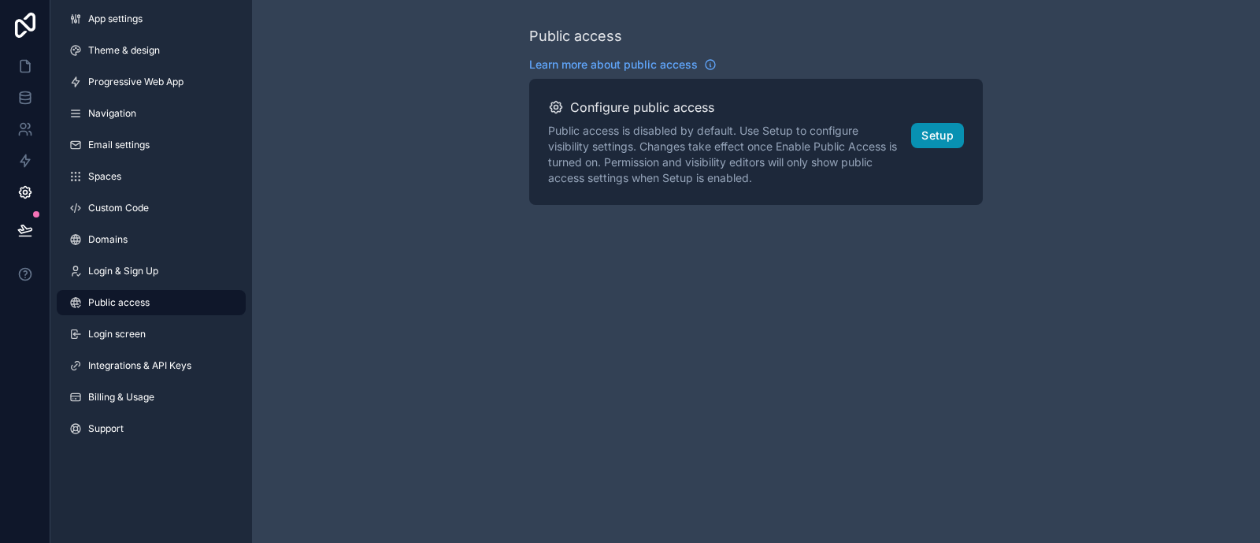
click at [911, 123] on button "Setup" at bounding box center [937, 135] width 53 height 25
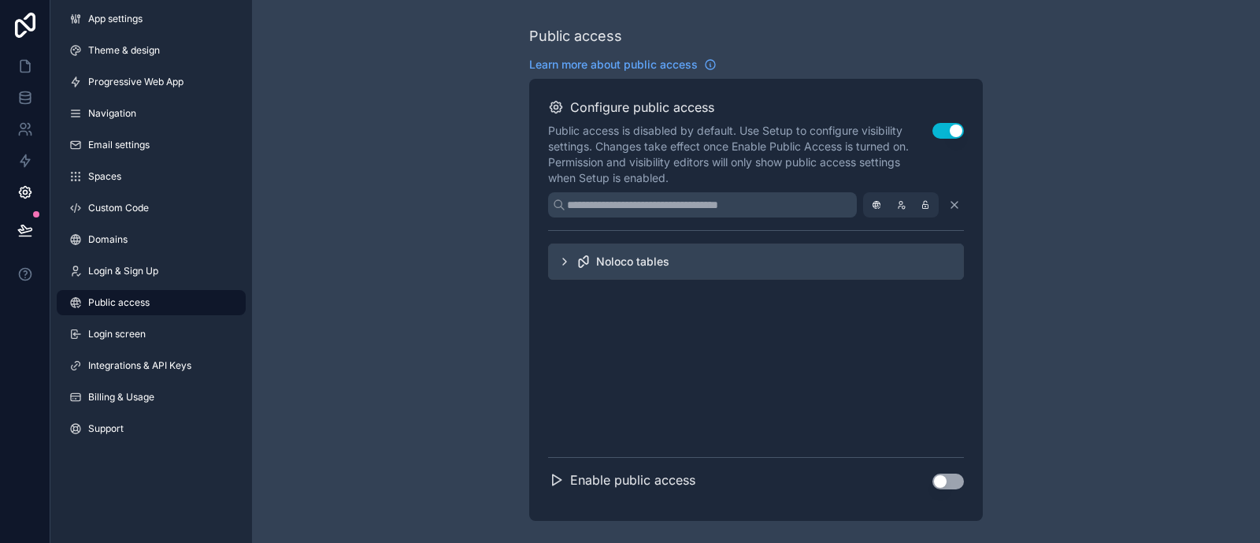
click at [666, 243] on div "Noloco tables" at bounding box center [756, 261] width 416 height 36
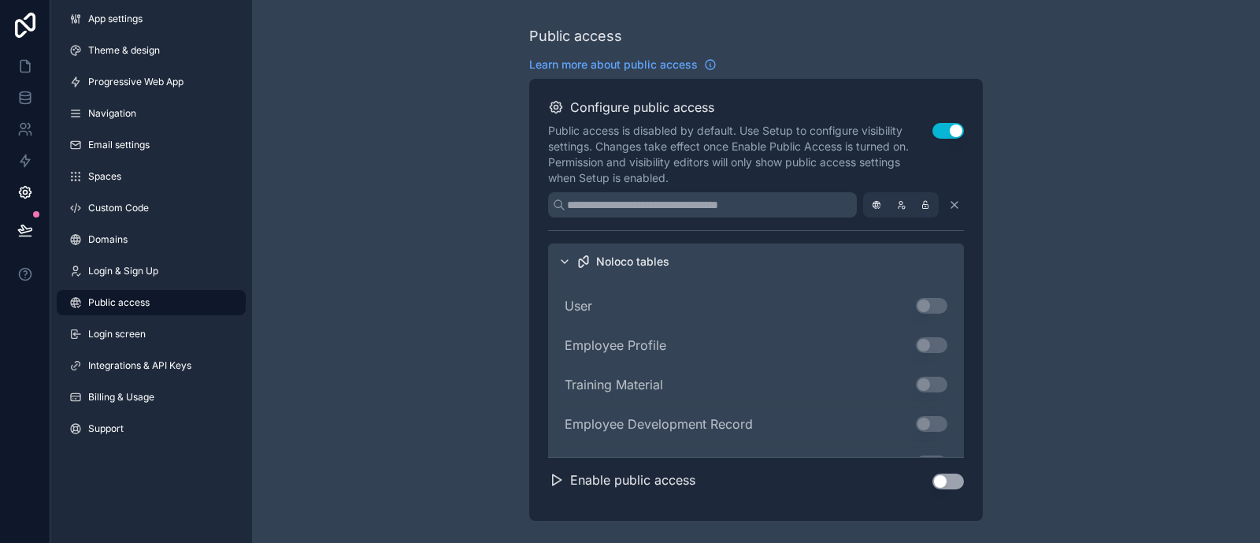
click at [677, 243] on div "Noloco tables" at bounding box center [756, 261] width 416 height 36
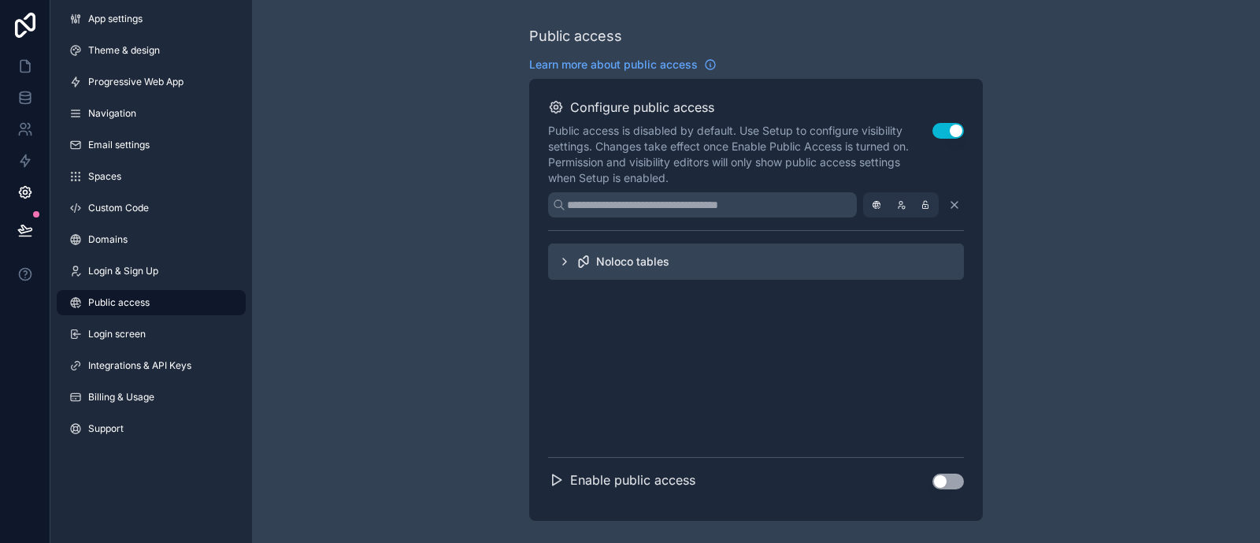
click at [933, 433] on button "Use setting" at bounding box center [949, 481] width 32 height 16
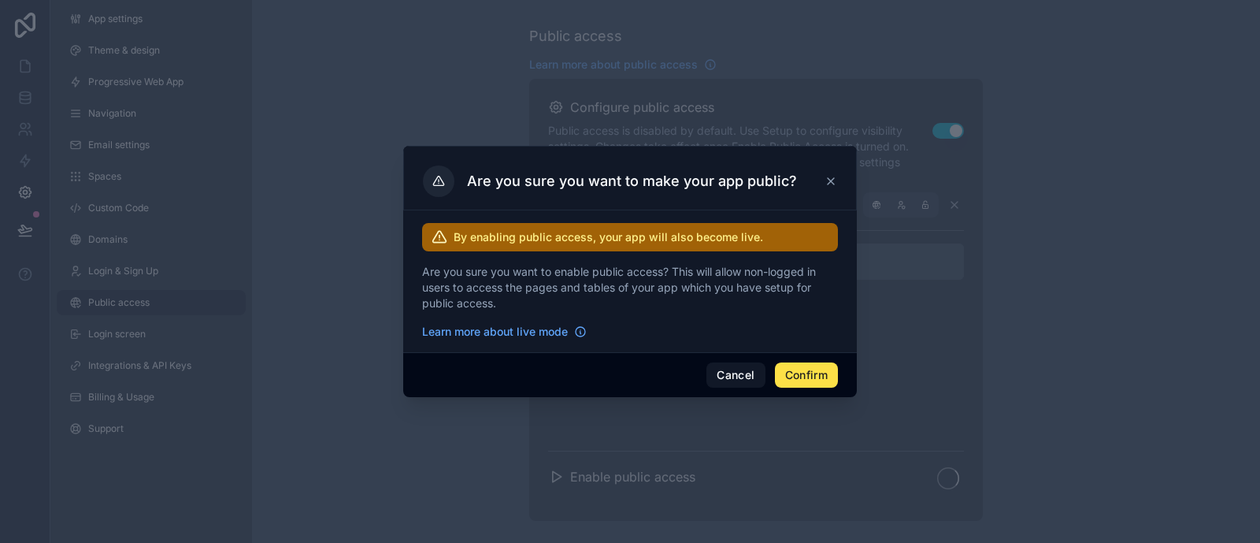
click at [825, 187] on icon at bounding box center [831, 181] width 13 height 13
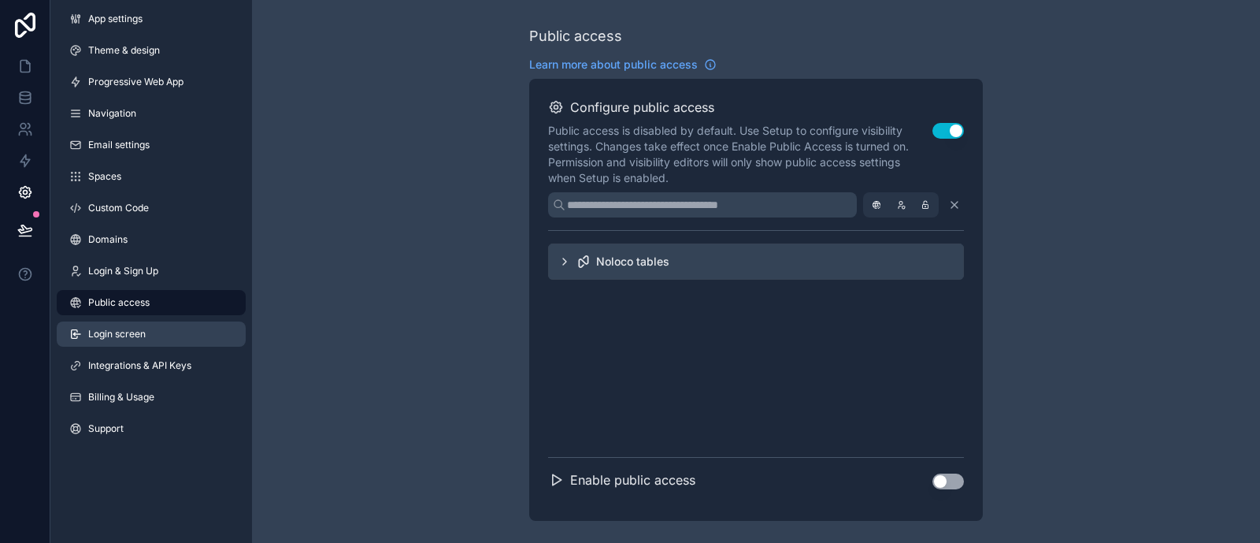
click at [138, 321] on link "Login screen" at bounding box center [151, 333] width 189 height 25
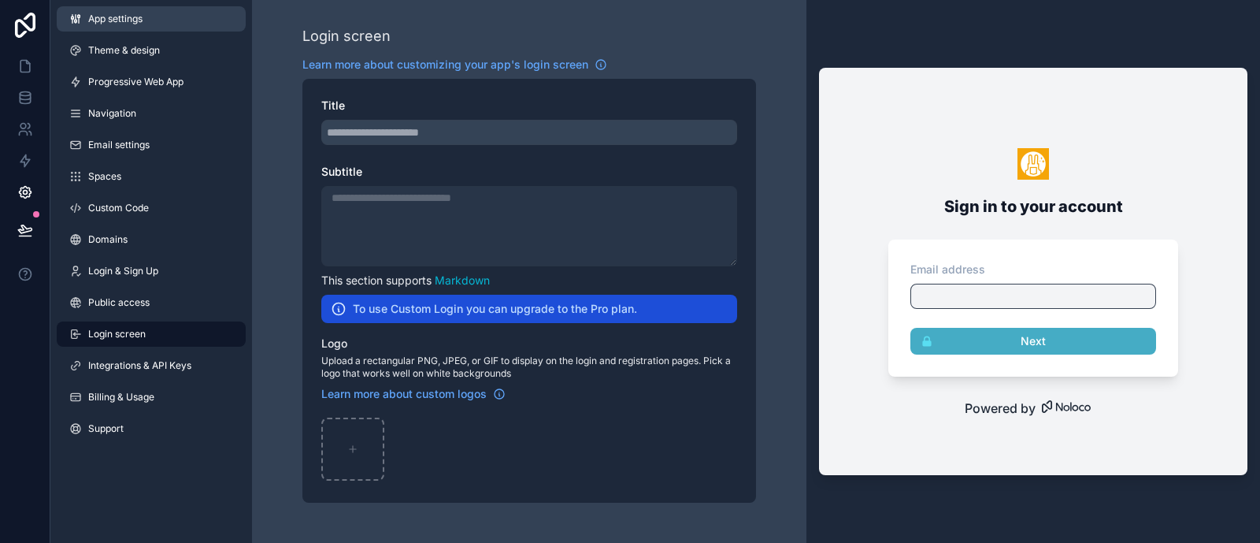
click at [114, 6] on link "App settings" at bounding box center [151, 18] width 189 height 25
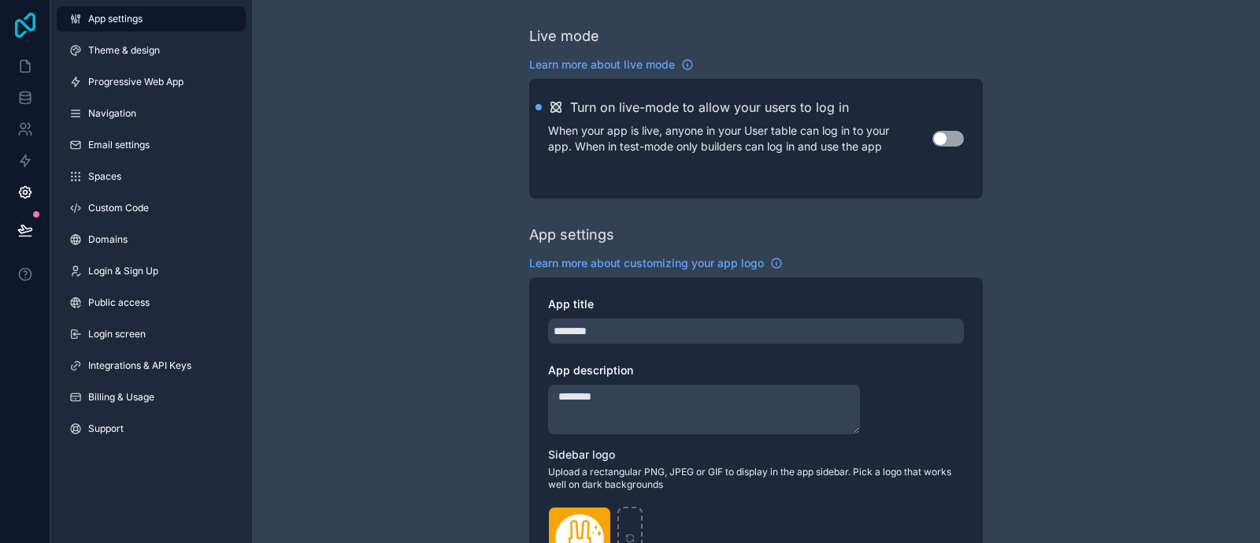
click at [9, 13] on icon at bounding box center [25, 25] width 32 height 25
